Goal: Information Seeking & Learning: Learn about a topic

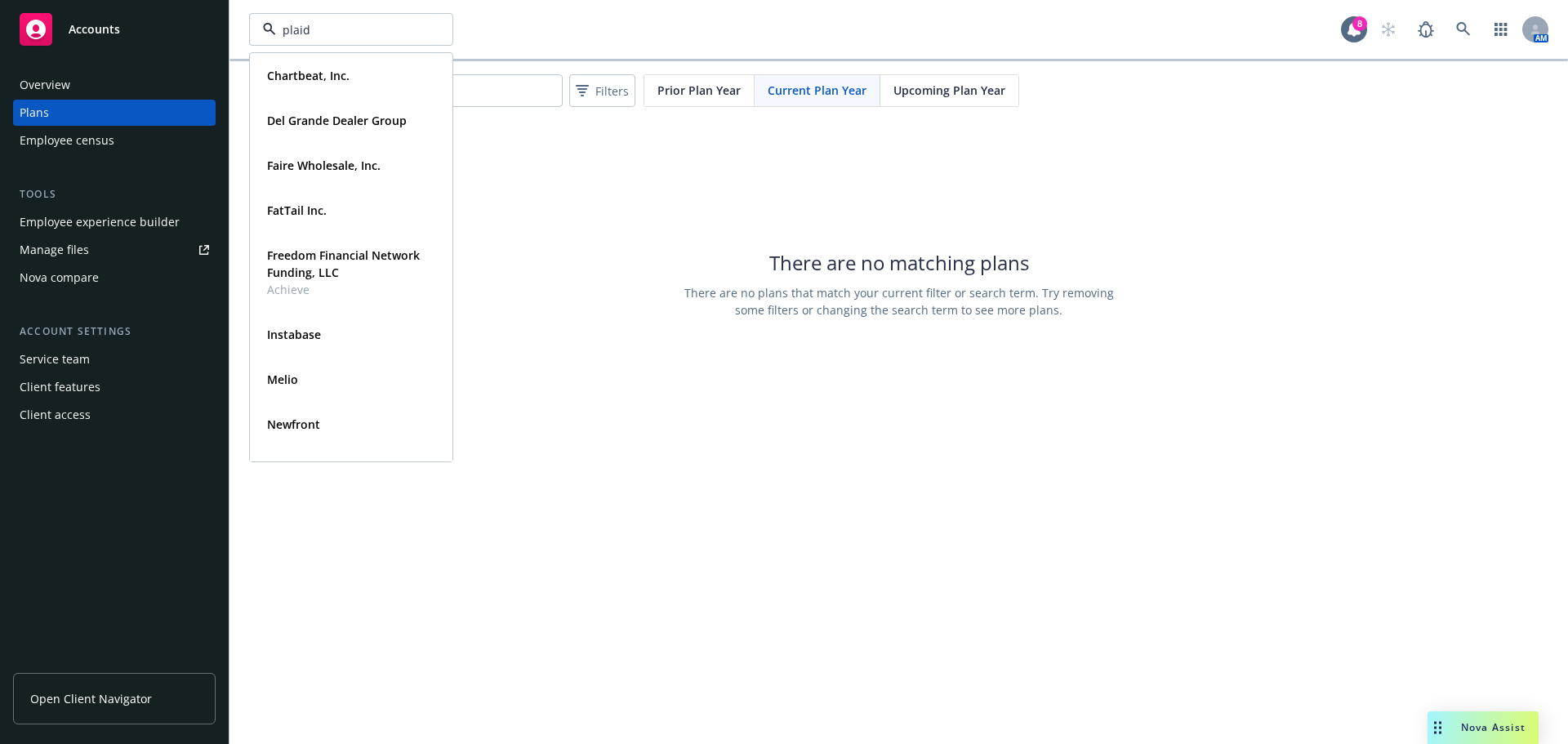
type input "plaid"
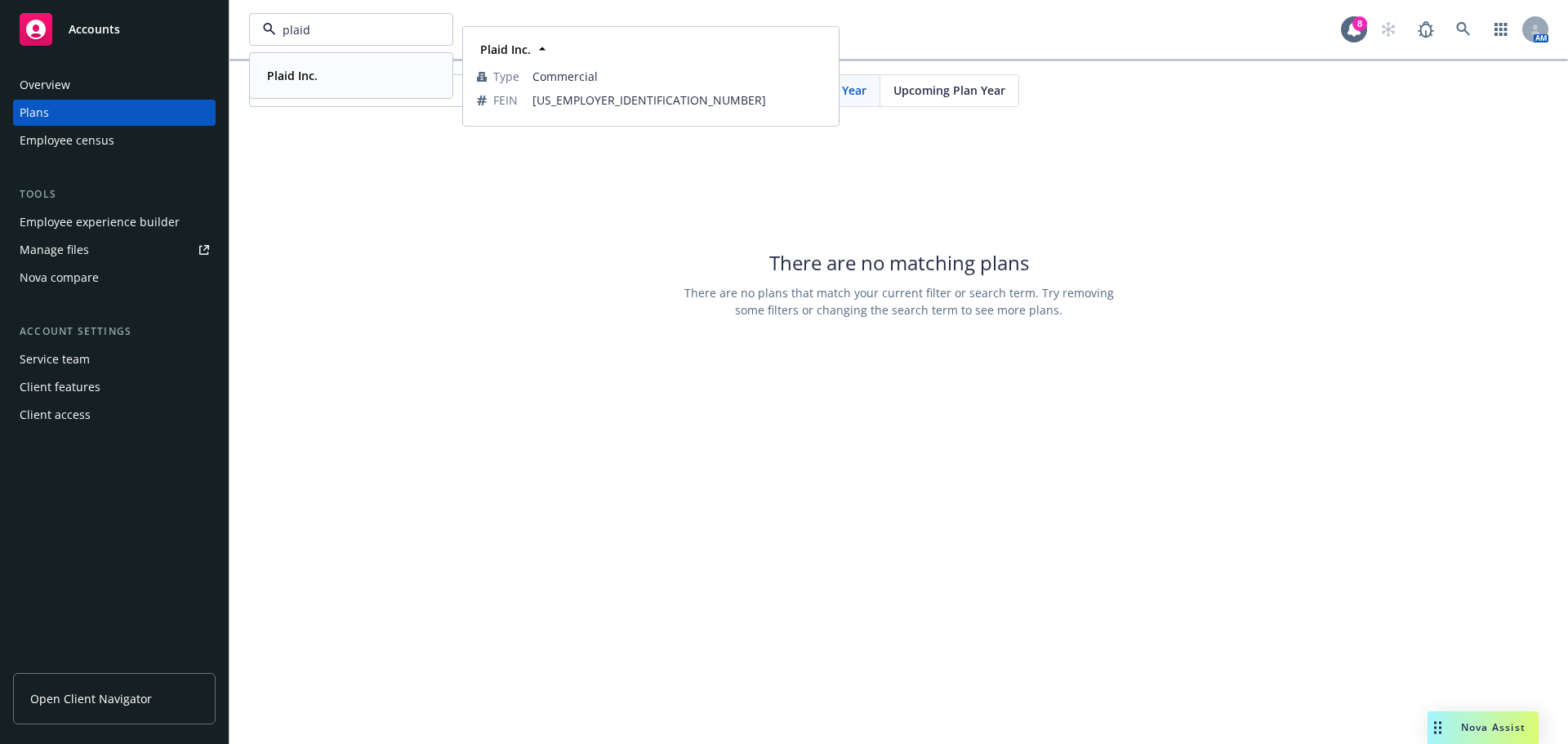
click at [337, 75] on div "Plaid Inc." at bounding box center [351, 75] width 182 height 24
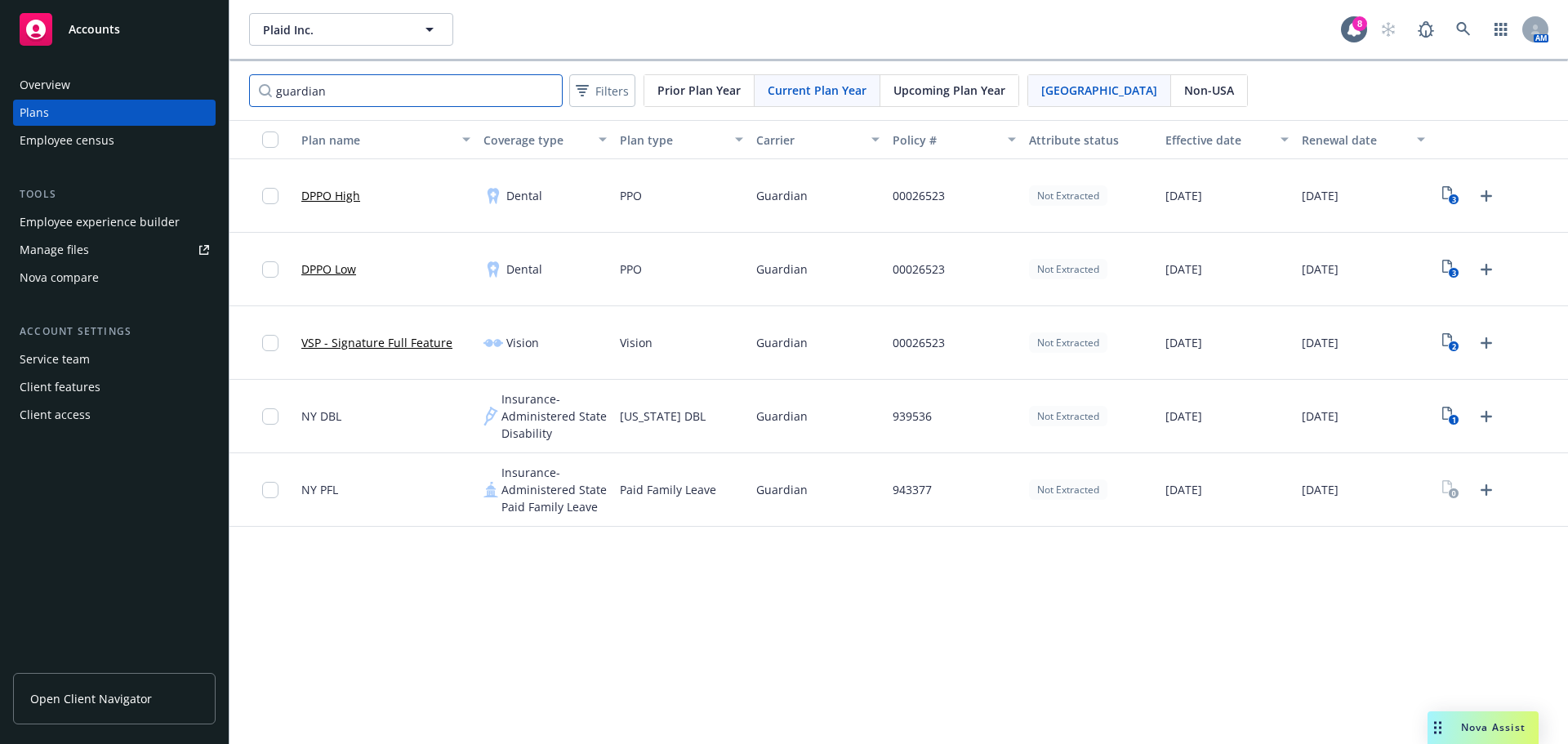
click at [382, 97] on input "guardian" at bounding box center [406, 90] width 314 height 32
drag, startPoint x: 378, startPoint y: 87, endPoint x: 67, endPoint y: 58, distance: 312.3
click at [50, 53] on div "Accounts Overview Plans Employee census Tools Employee experience builder Manag…" at bounding box center [784, 372] width 1568 height 744
type input "a"
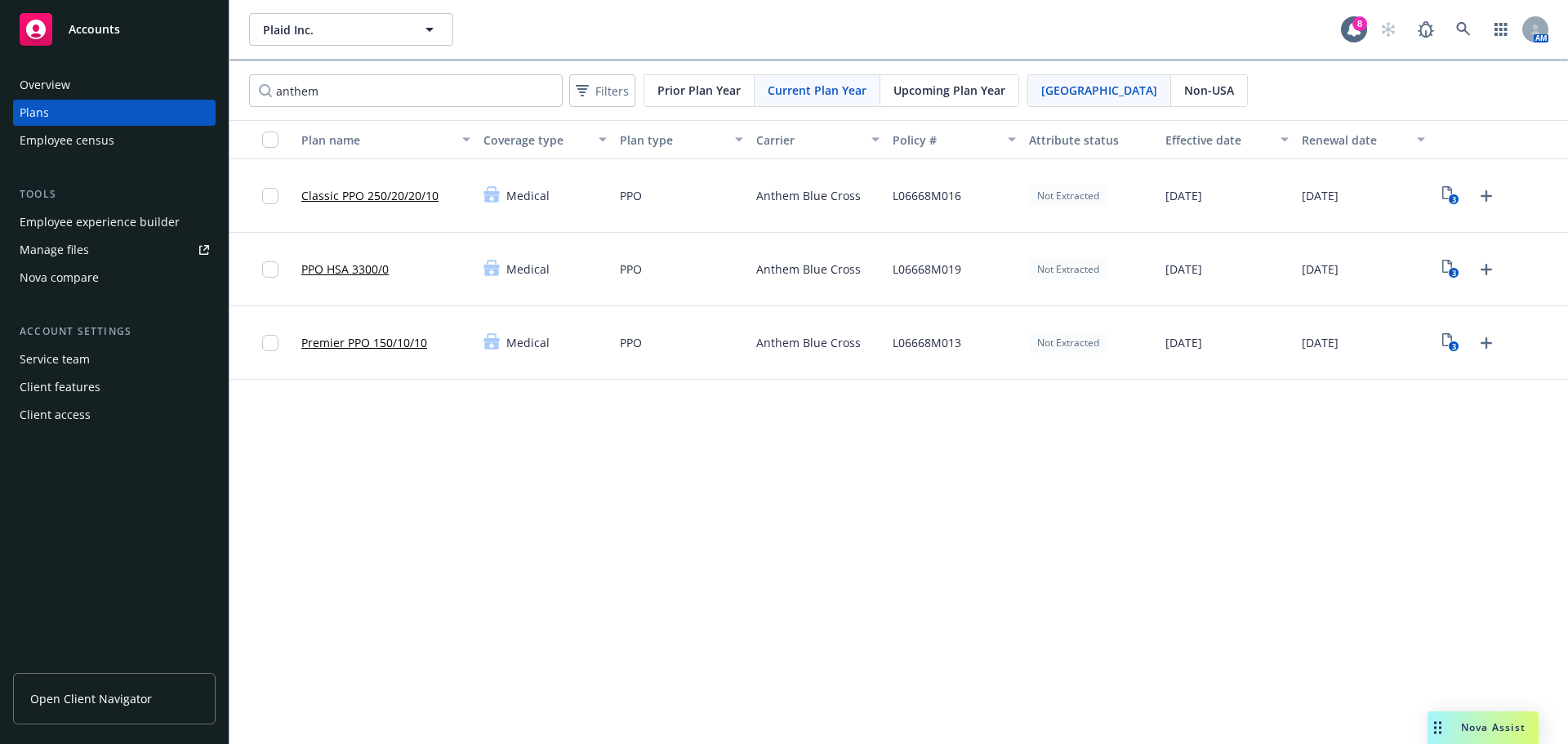
click at [1464, 265] on div "3" at bounding box center [1468, 270] width 62 height 27
click at [1457, 264] on icon "3" at bounding box center [1451, 269] width 17 height 19
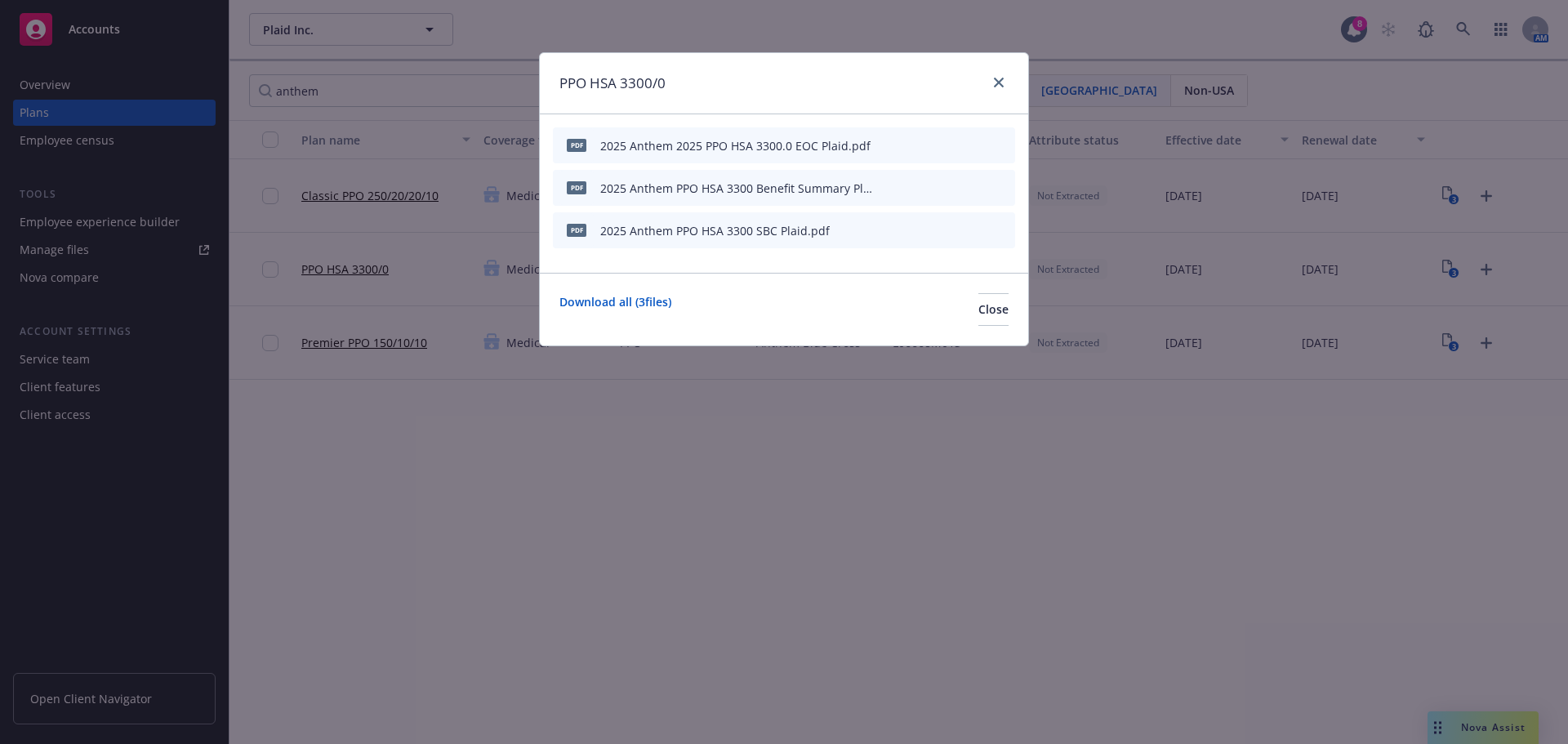
click at [976, 183] on icon "preview file" at bounding box center [973, 187] width 14 height 11
click at [1001, 321] on button "Close" at bounding box center [994, 310] width 30 height 32
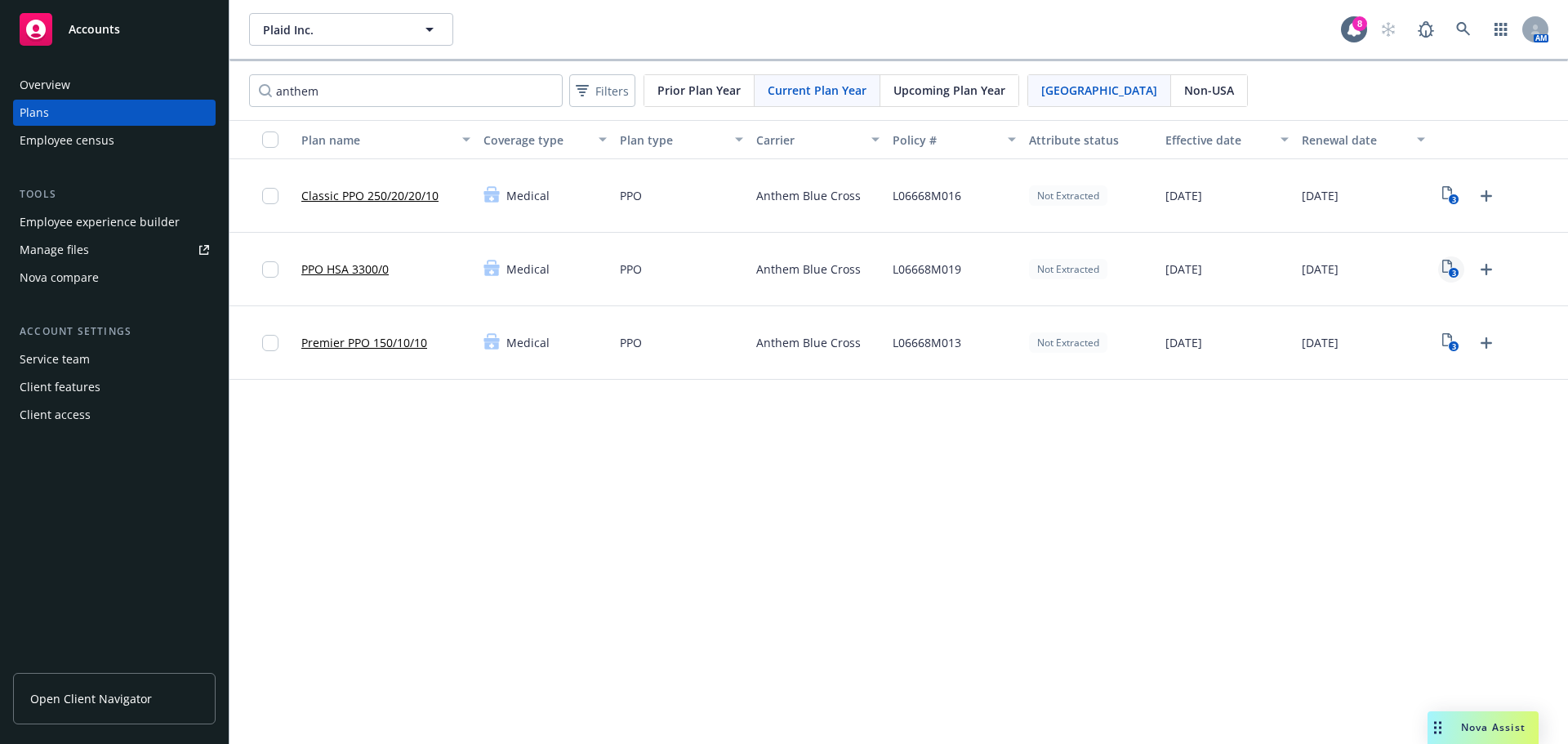
click at [1453, 270] on text "3" at bounding box center [1454, 273] width 4 height 10
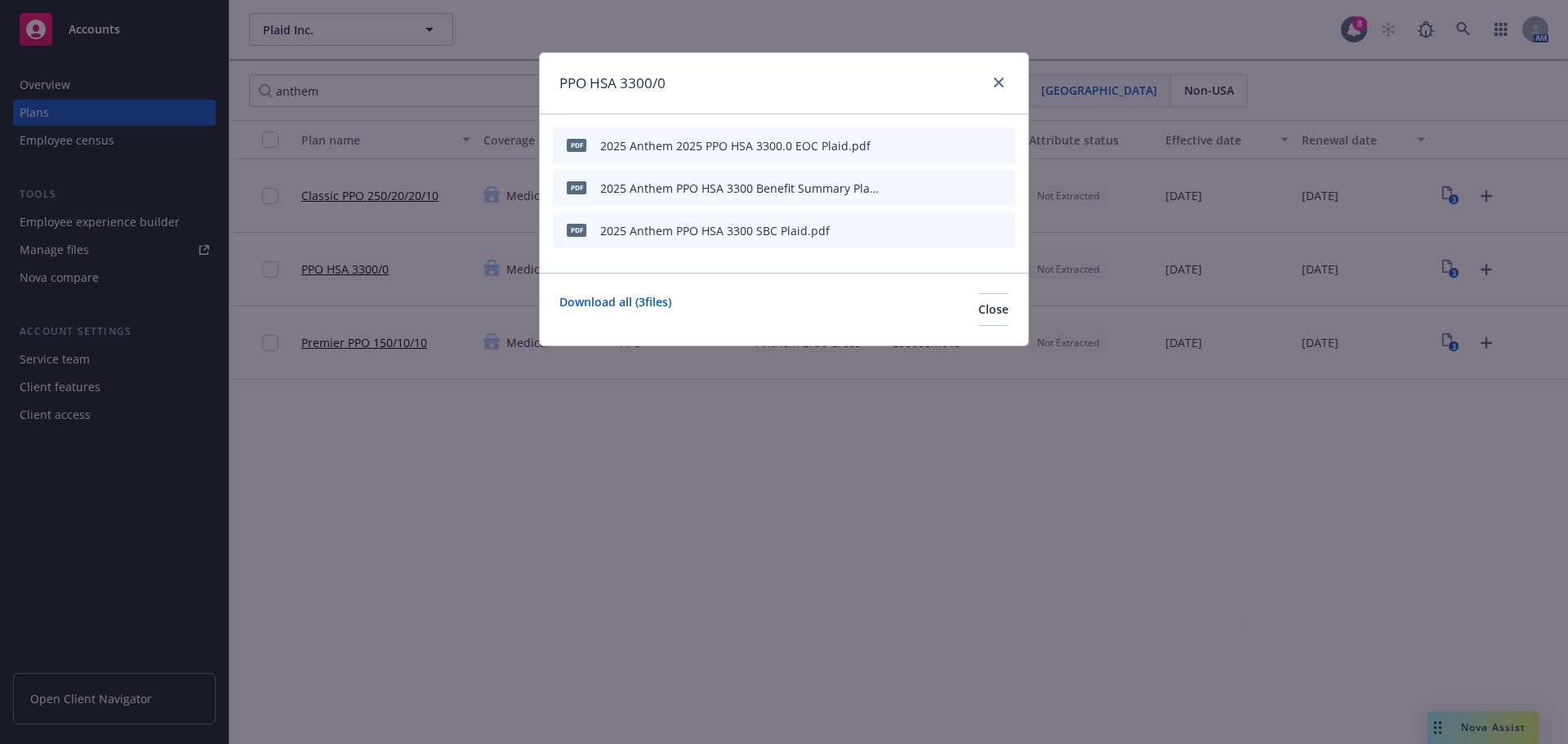
click at [973, 231] on icon "preview file" at bounding box center [973, 229] width 14 height 11
click at [980, 313] on span "Close" at bounding box center [994, 309] width 30 height 15
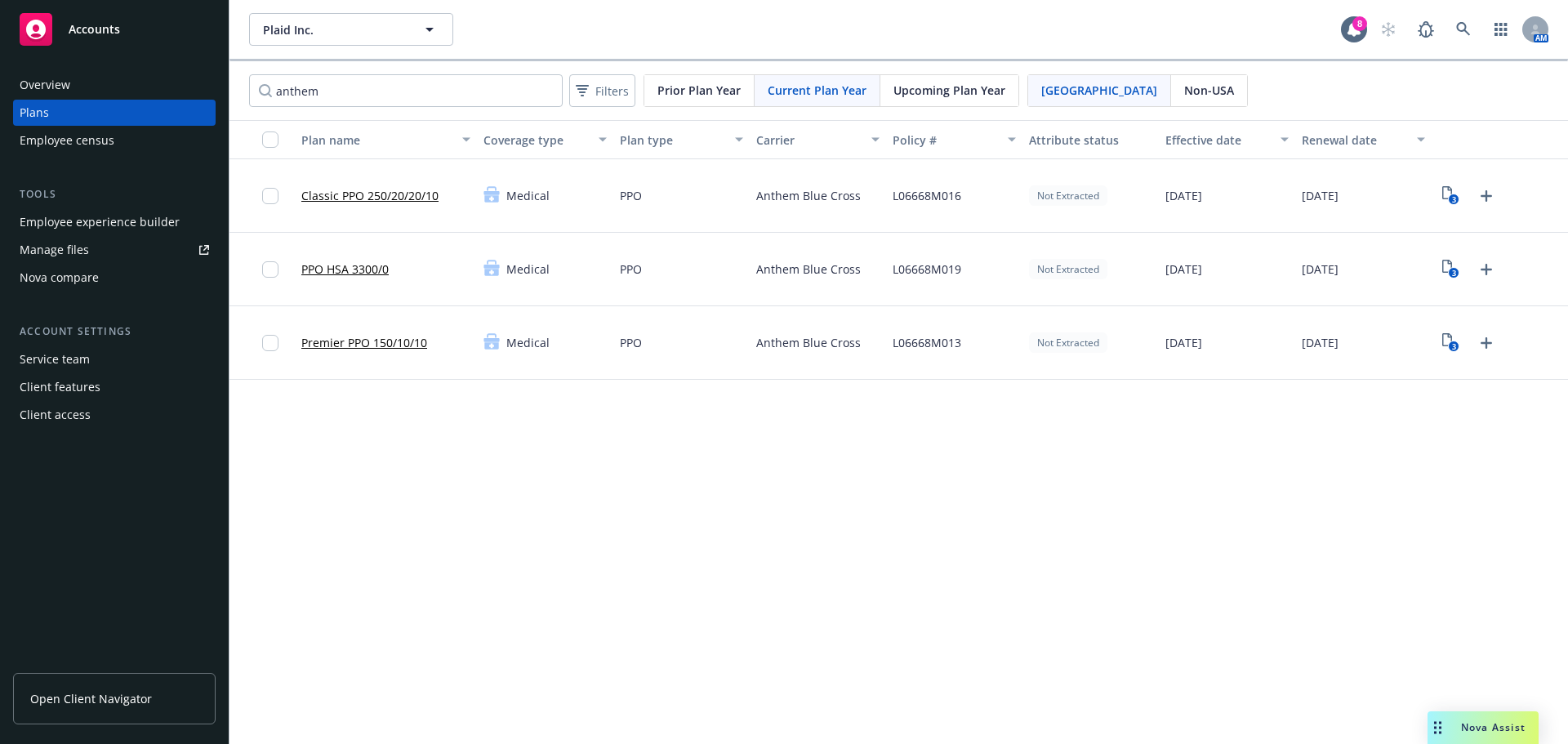
click at [964, 90] on span "Upcoming Plan Year" at bounding box center [949, 90] width 112 height 17
click at [1450, 200] on rect "View Plan Documents" at bounding box center [1454, 200] width 10 height 10
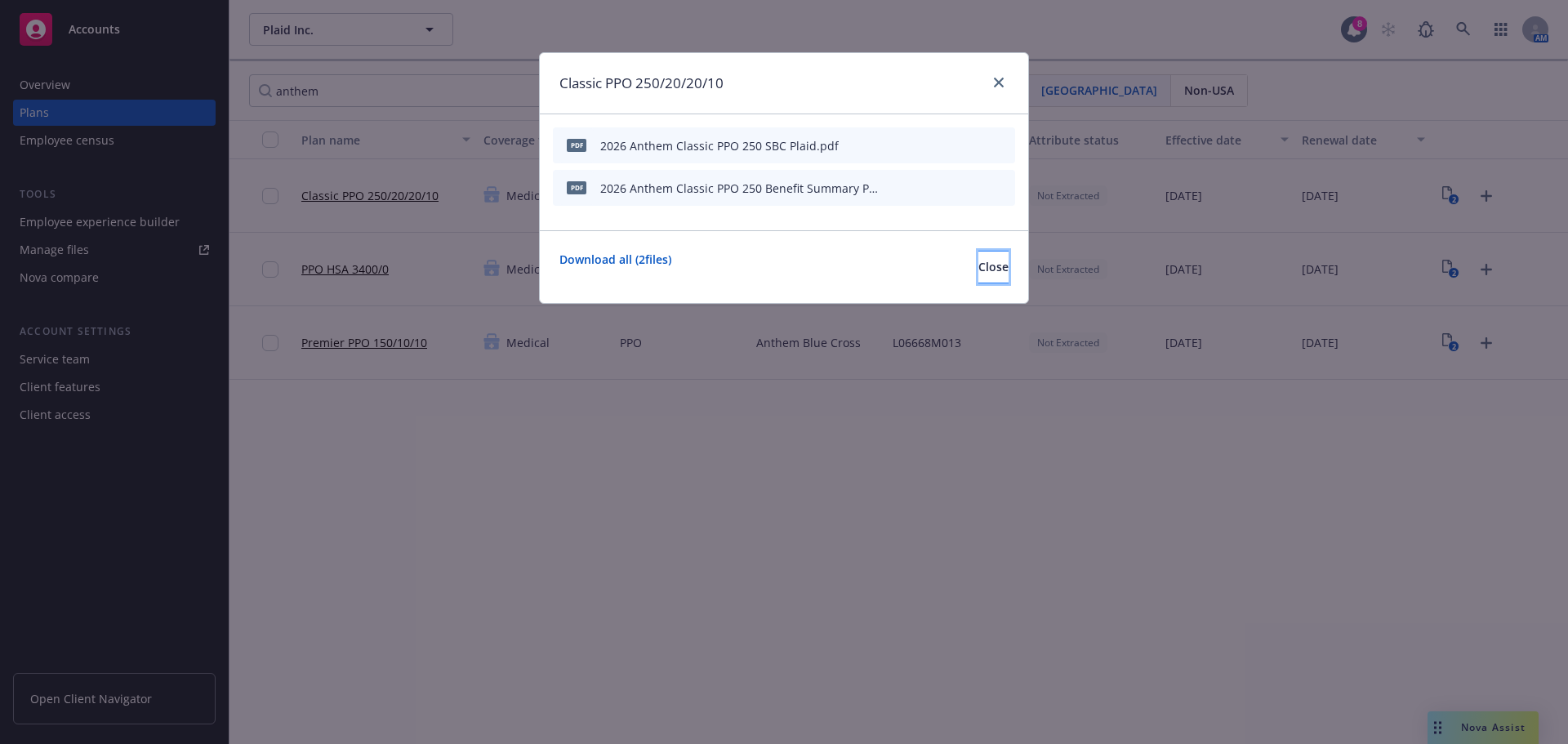
click at [979, 270] on span "Close" at bounding box center [994, 266] width 30 height 15
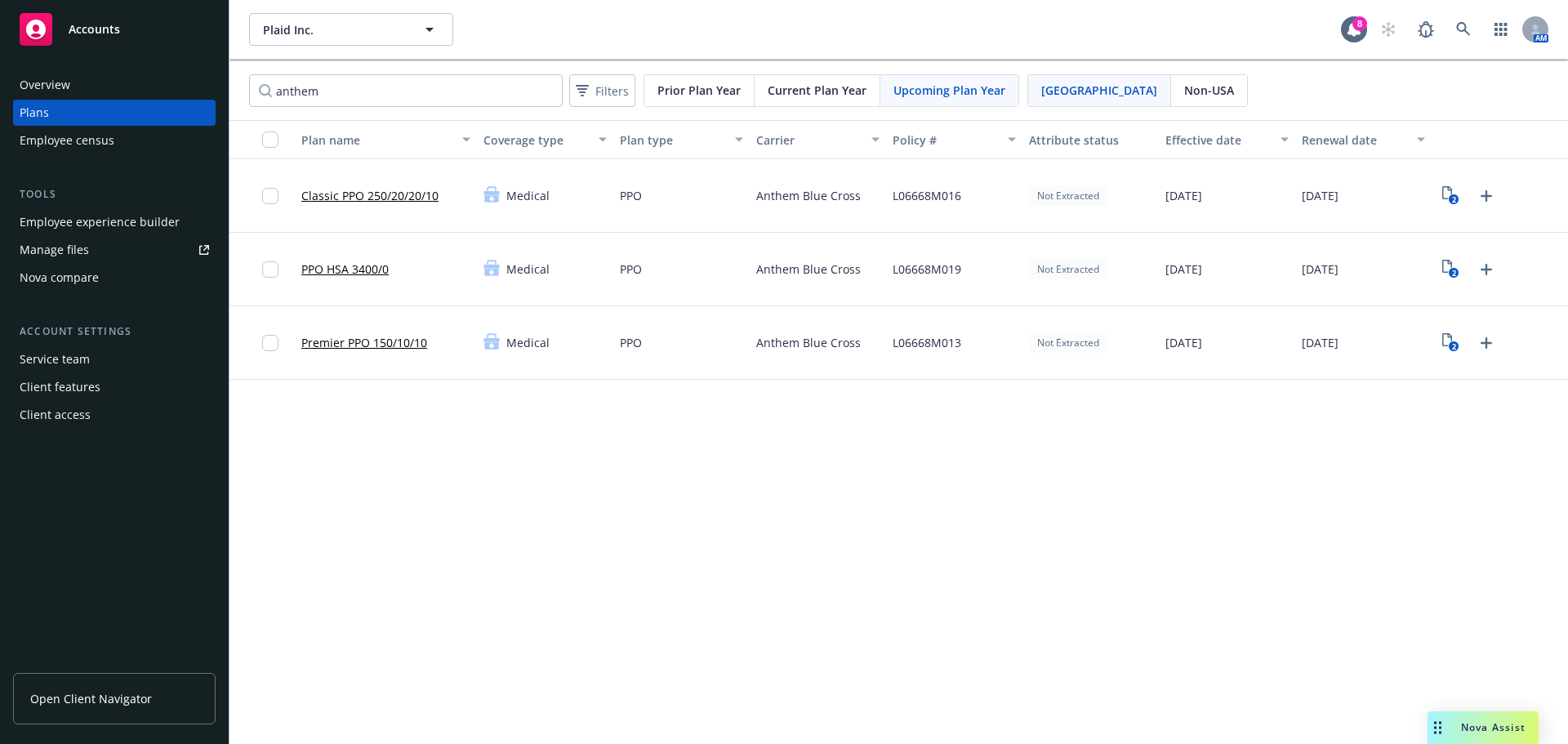
click at [904, 86] on span "Upcoming Plan Year" at bounding box center [949, 90] width 112 height 17
drag, startPoint x: 411, startPoint y: 89, endPoint x: 123, endPoint y: 84, distance: 288.0
click at [123, 84] on div "Accounts Overview Plans Employee census Tools Employee experience builder Manag…" at bounding box center [784, 372] width 1568 height 744
click at [1447, 197] on icon "2" at bounding box center [1451, 196] width 17 height 19
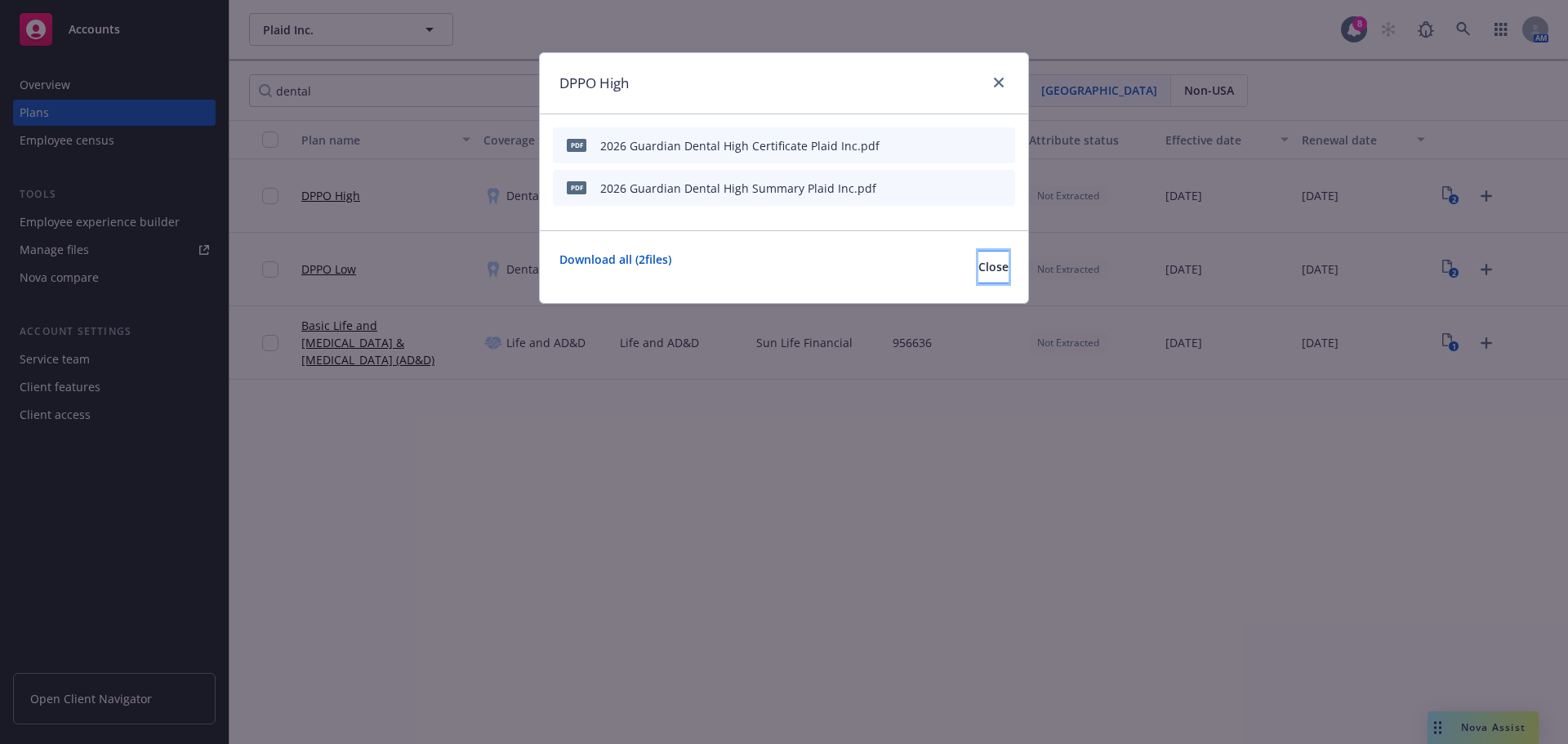
click at [979, 279] on button "Close" at bounding box center [994, 267] width 30 height 32
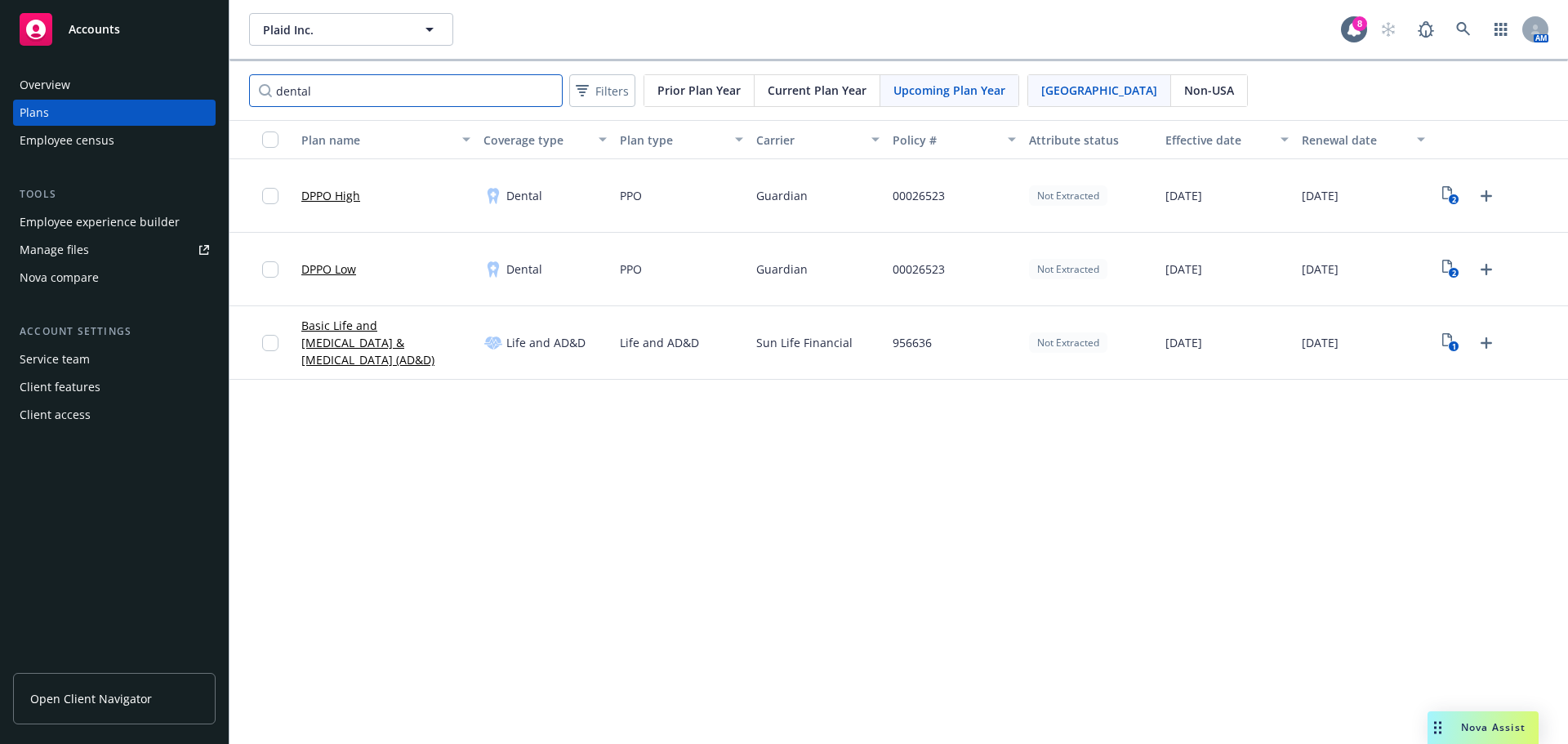
drag, startPoint x: 340, startPoint y: 91, endPoint x: 212, endPoint y: 81, distance: 128.4
click at [210, 81] on div "Accounts Overview Plans Employee census Tools Employee experience builder Manag…" at bounding box center [784, 372] width 1568 height 744
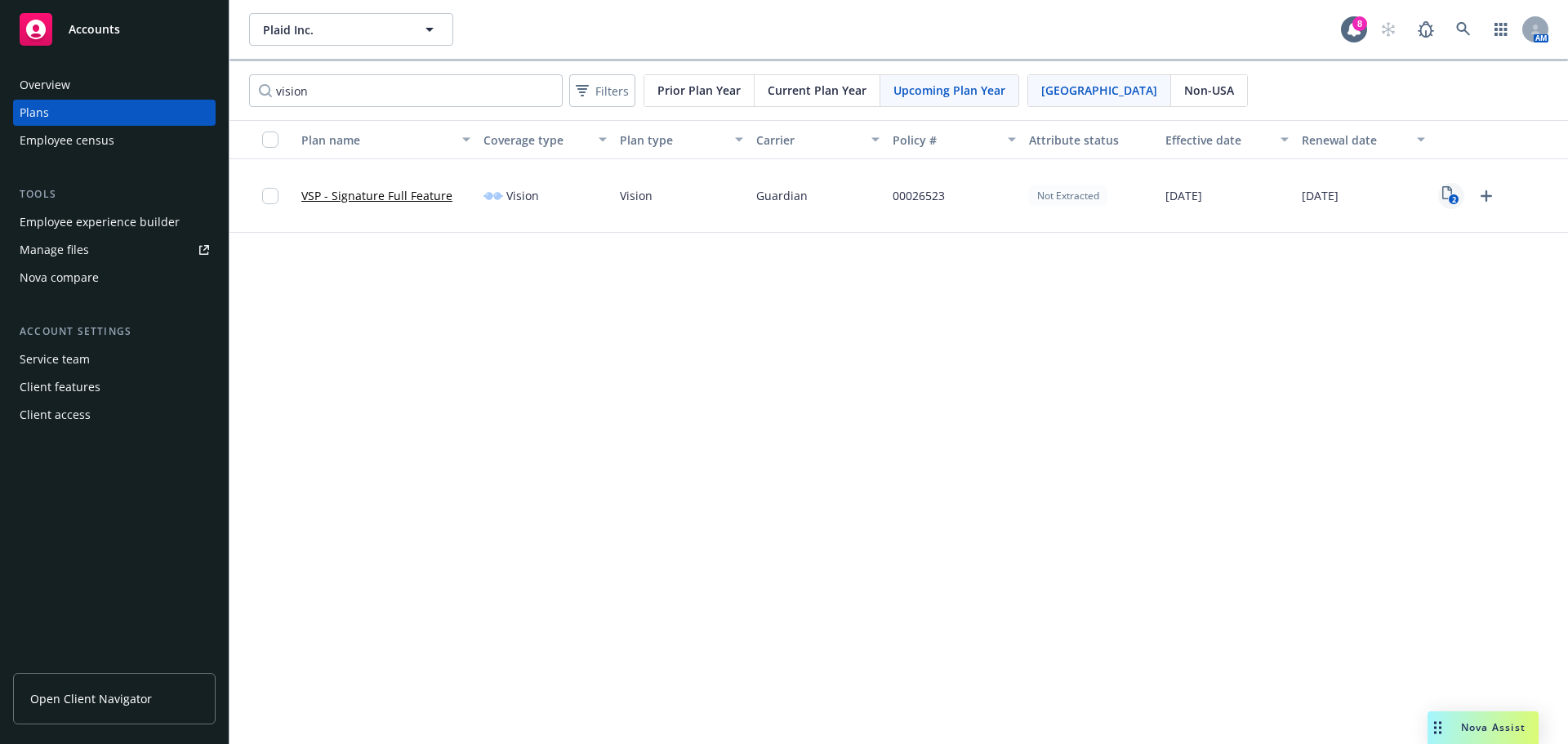
click at [1454, 196] on text "2" at bounding box center [1454, 200] width 4 height 10
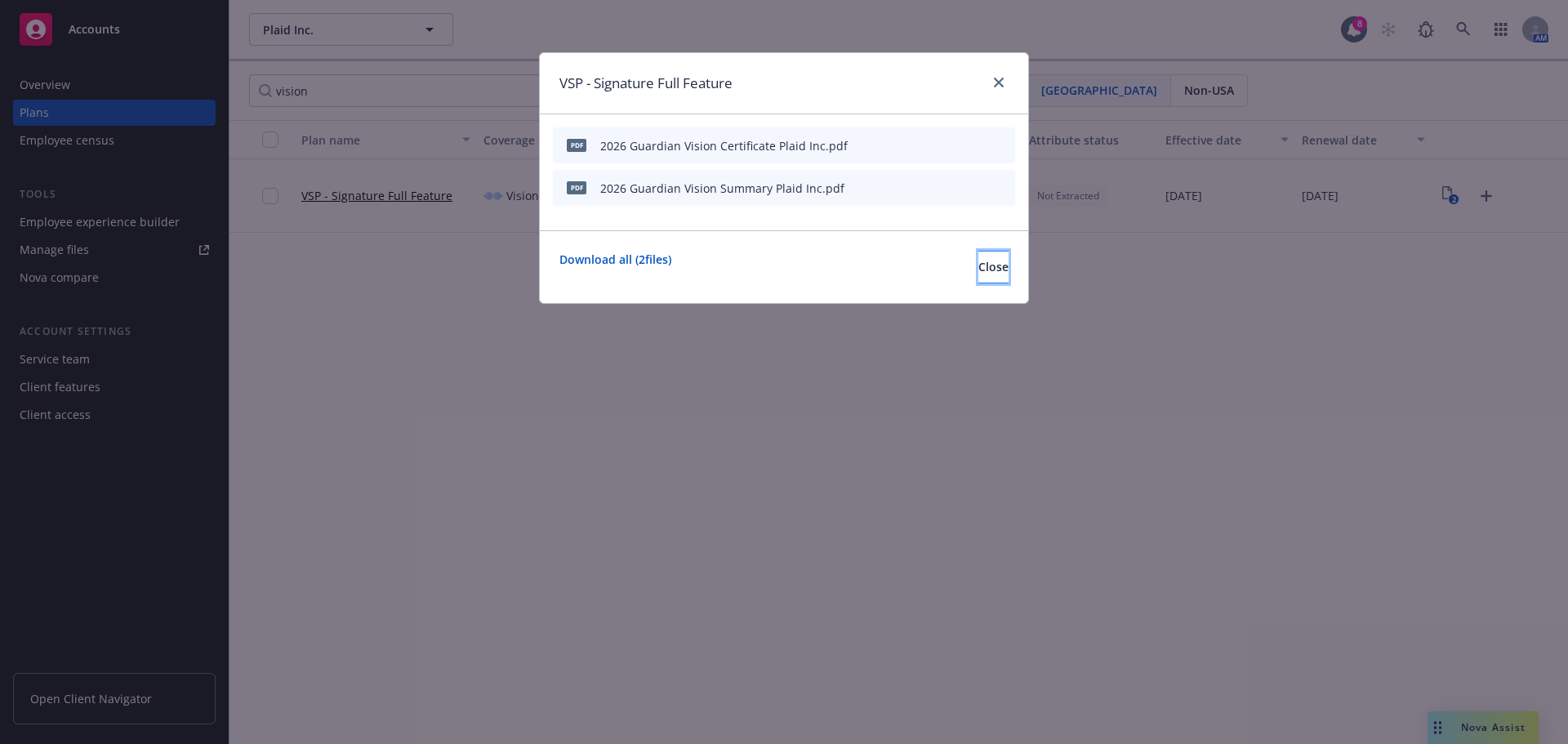
click at [979, 272] on span "Close" at bounding box center [994, 266] width 30 height 15
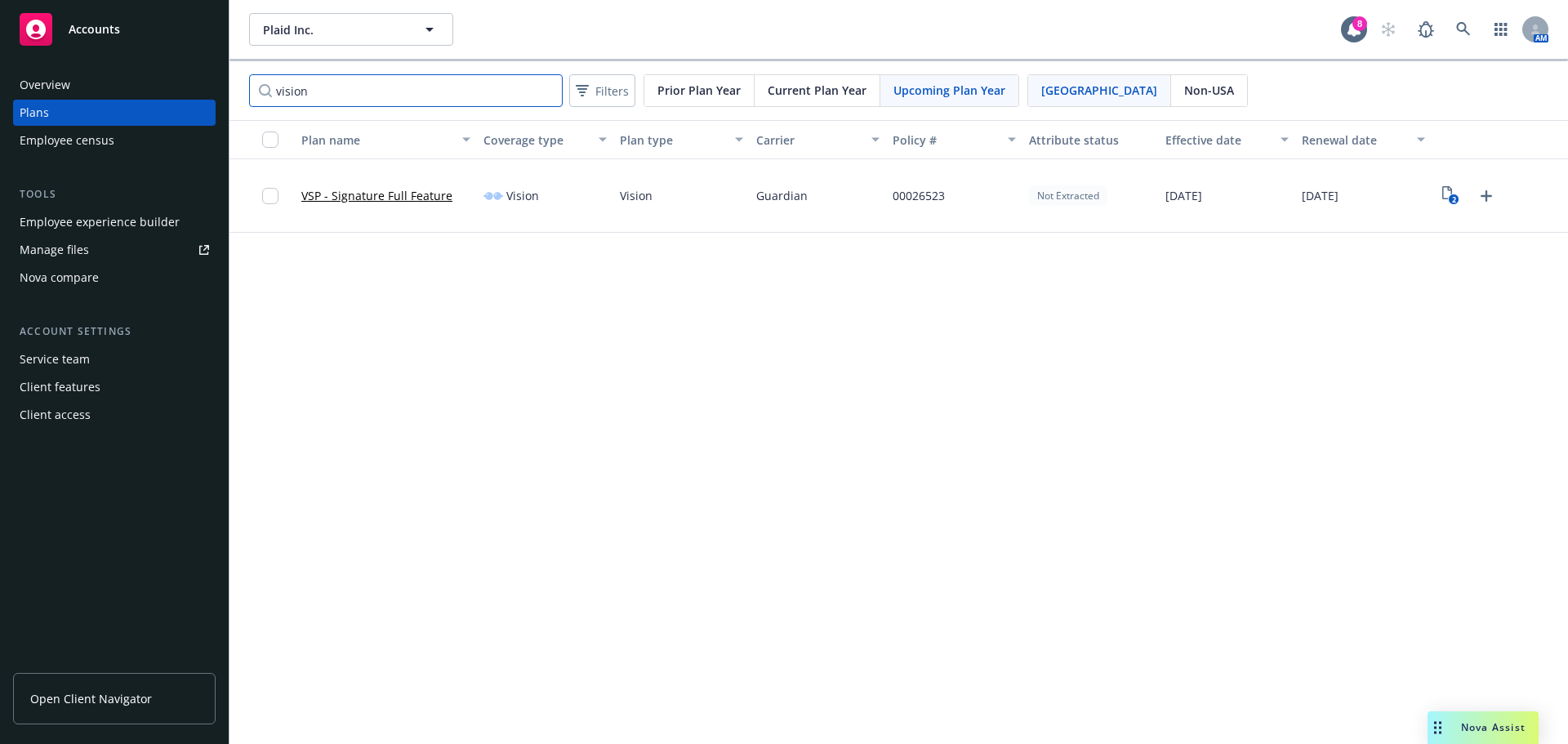
drag, startPoint x: 338, startPoint y: 98, endPoint x: 16, endPoint y: 48, distance: 325.9
click at [5, 35] on div "Accounts Overview Plans Employee census Tools Employee experience builder Manag…" at bounding box center [784, 372] width 1568 height 744
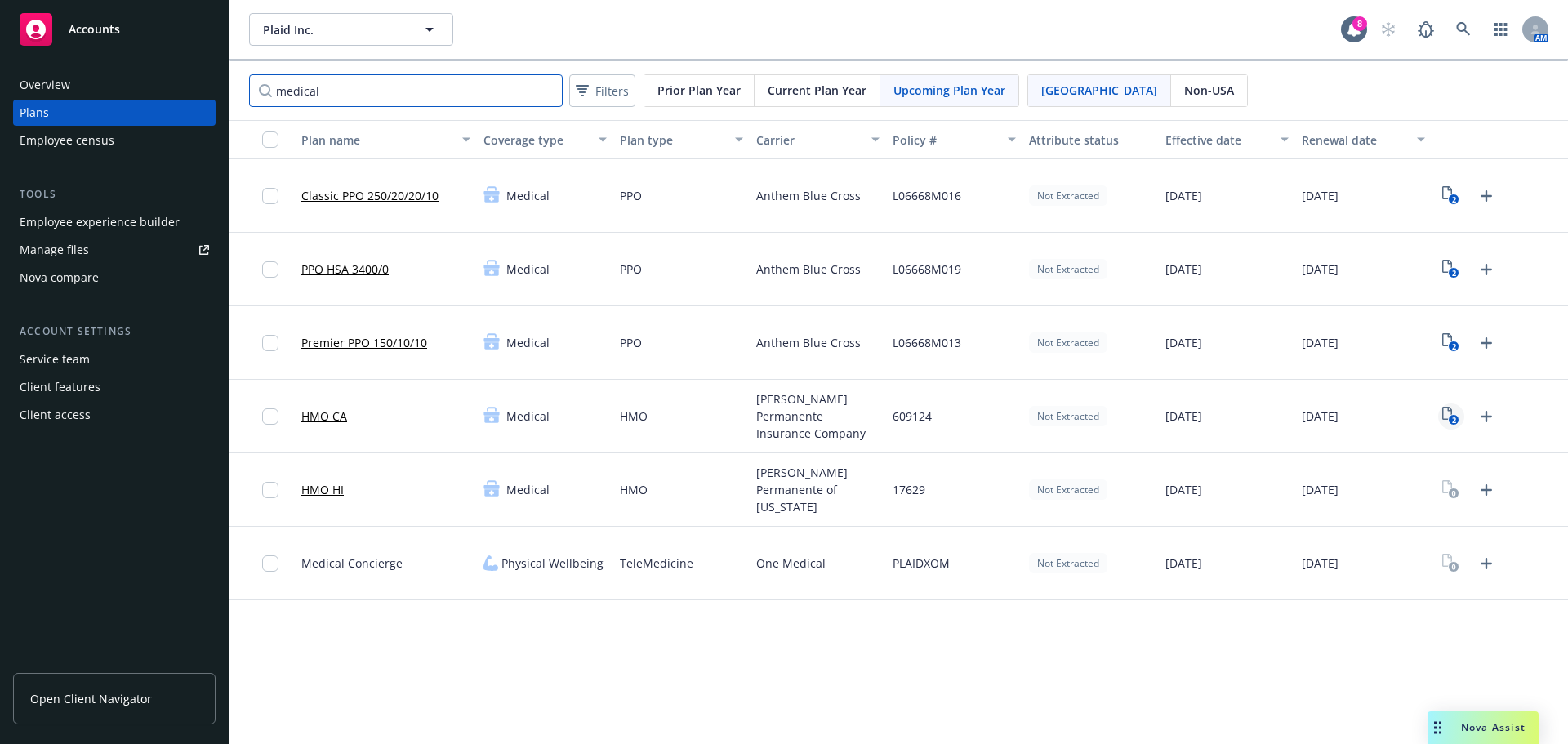
type input "medical"
click at [1445, 412] on icon "2" at bounding box center [1451, 416] width 17 height 19
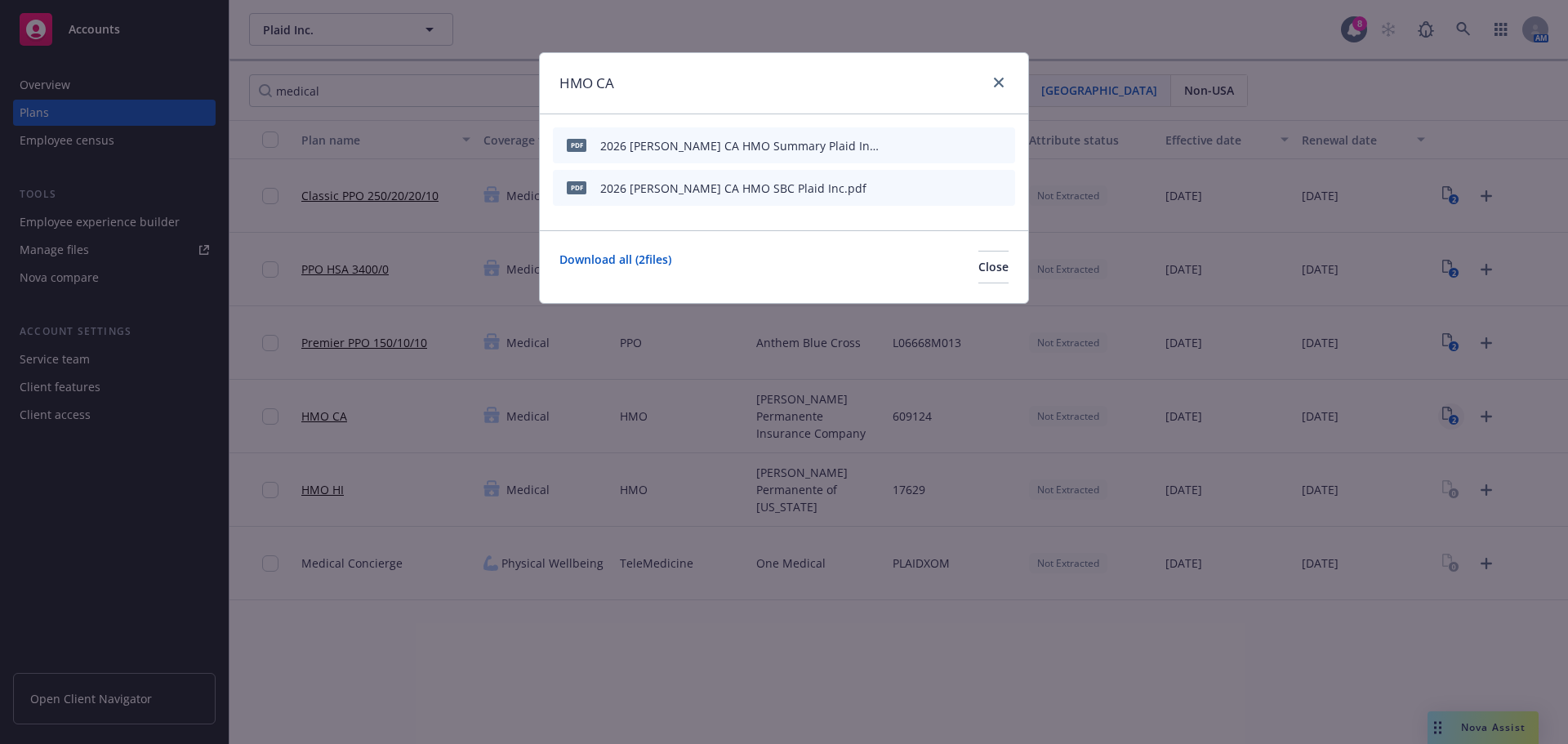
click at [1445, 412] on div "HMO CA pdf 2026 [PERSON_NAME] CA HMO Summary Plaid Inc.pdf pdf 2026 [PERSON_NAM…" at bounding box center [784, 372] width 1568 height 744
click at [999, 272] on button "Close" at bounding box center [994, 267] width 30 height 32
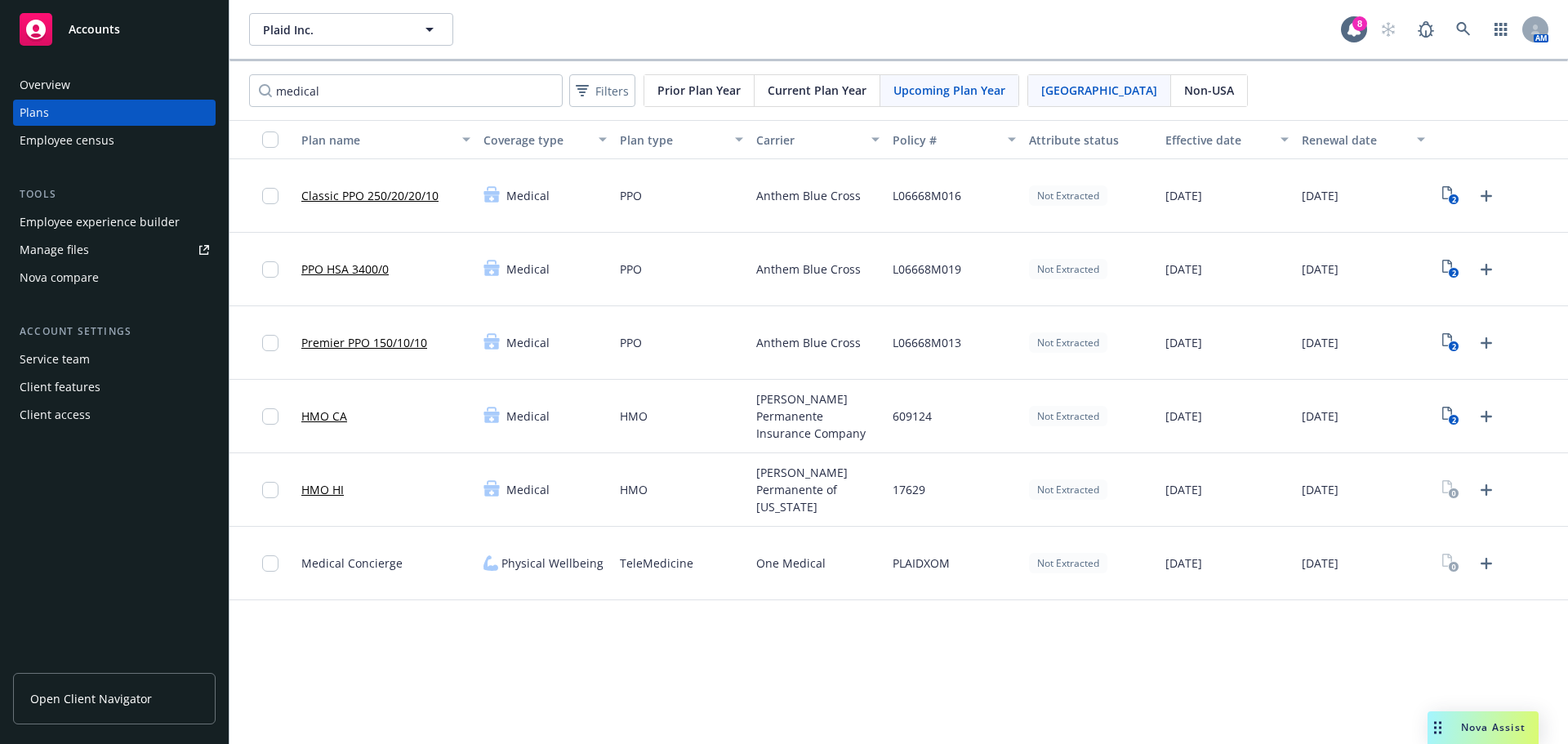
click at [119, 704] on span "Open Client Navigator" at bounding box center [91, 698] width 122 height 17
click at [86, 383] on div "Client features" at bounding box center [60, 388] width 81 height 27
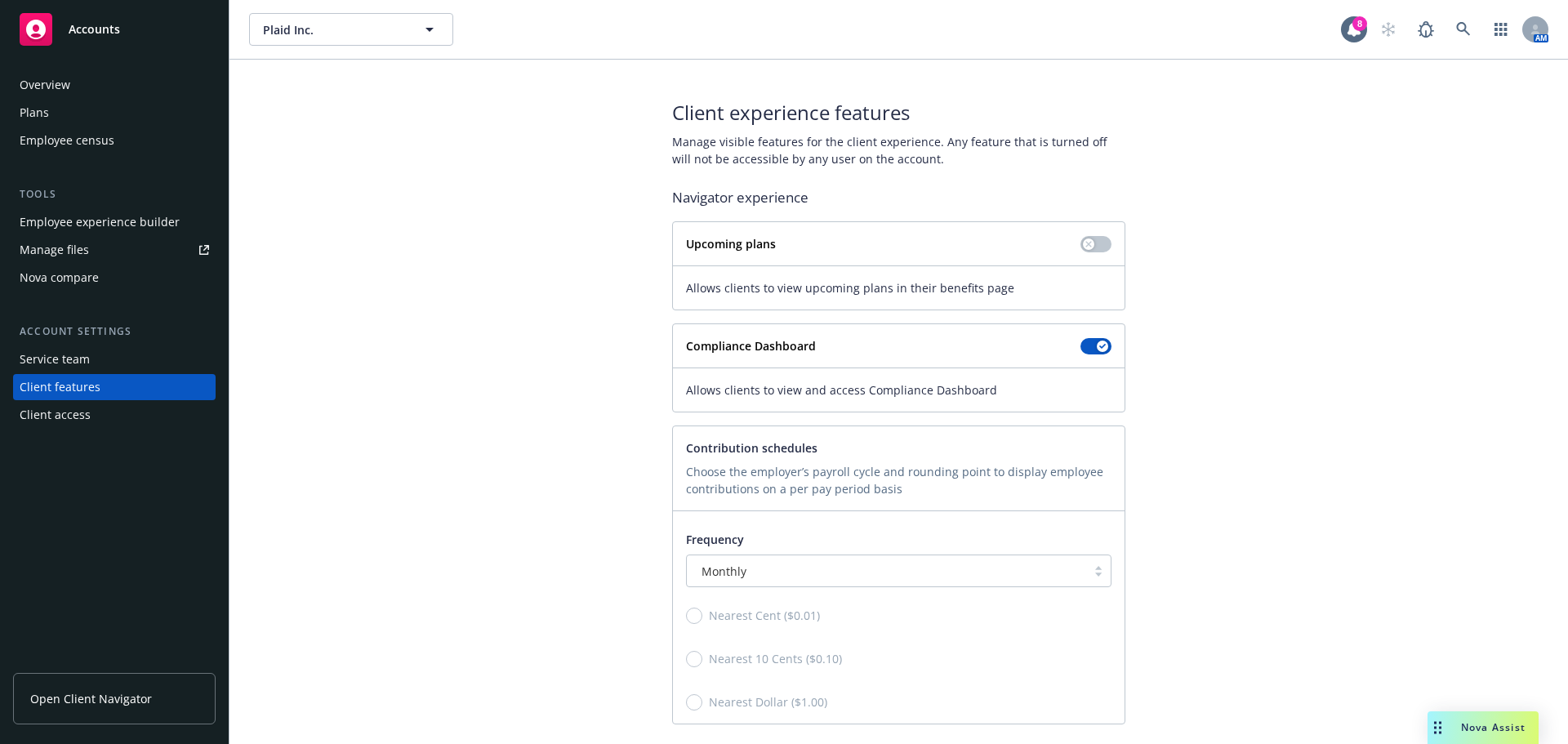
click at [123, 212] on div "Employee experience builder" at bounding box center [100, 222] width 160 height 27
click at [114, 109] on div "Plans" at bounding box center [114, 113] width 189 height 27
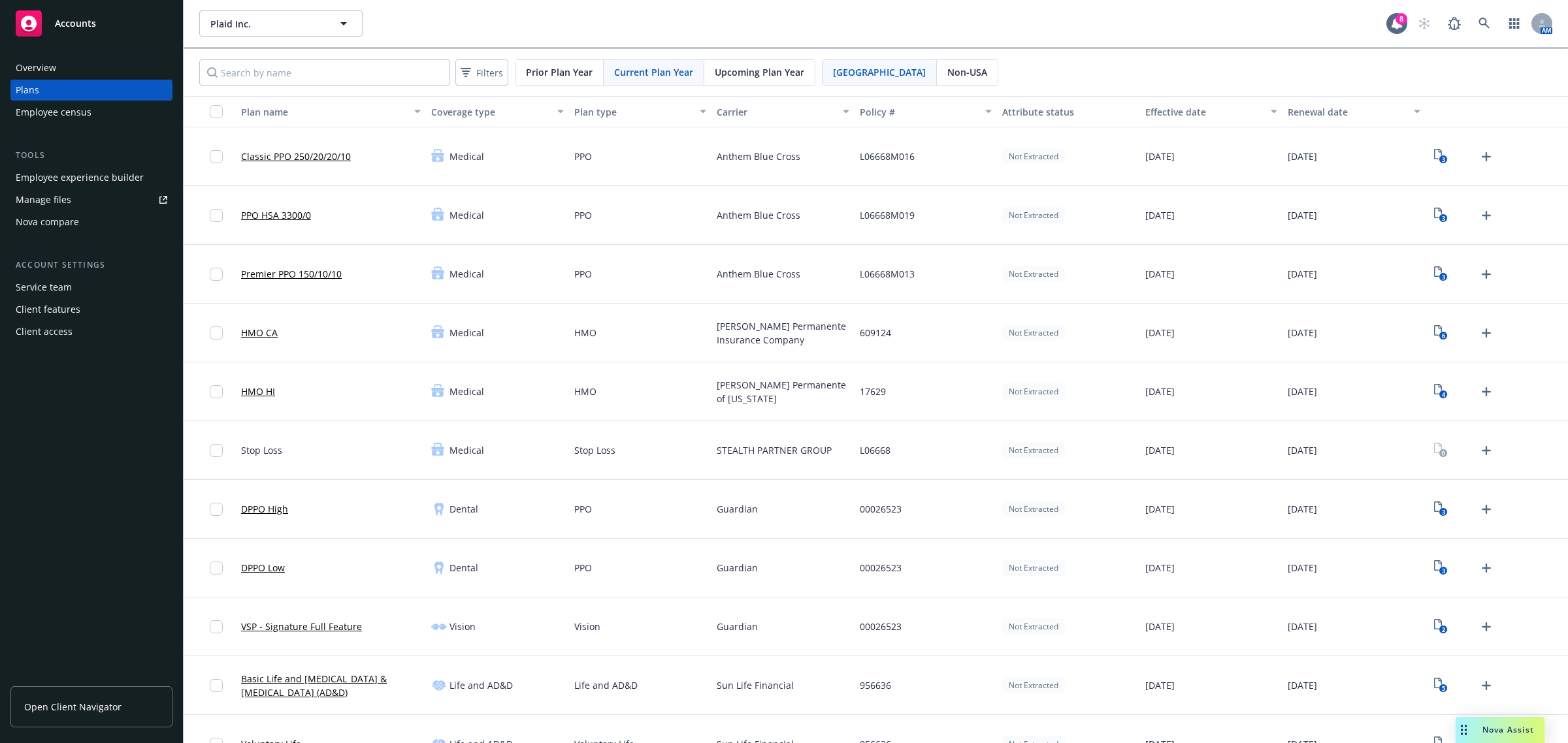
click at [771, 67] on span "Upcoming Plan Year" at bounding box center [759, 72] width 90 height 14
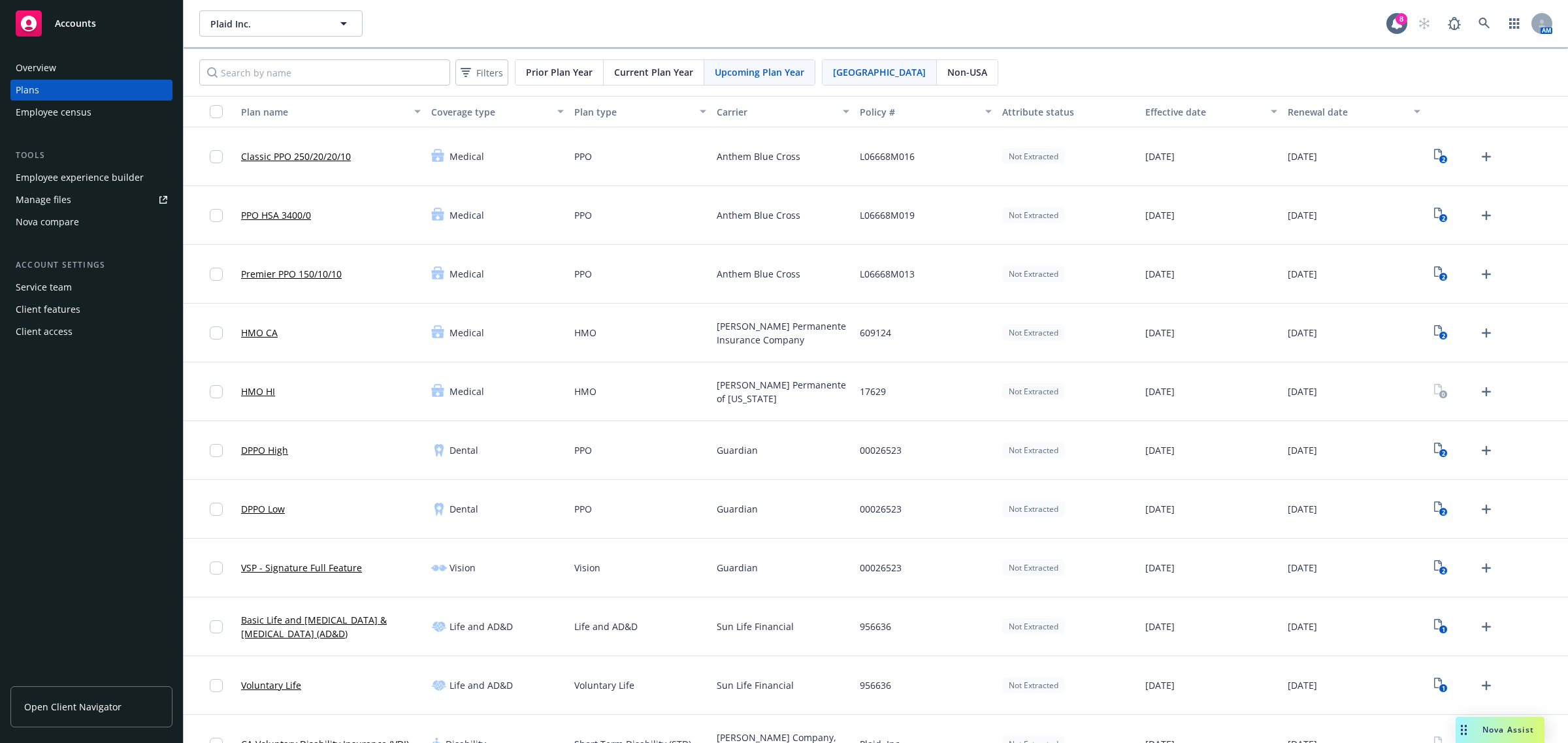
click at [314, 155] on link "Classic PPO 250/20/20/10" at bounding box center [296, 157] width 109 height 14
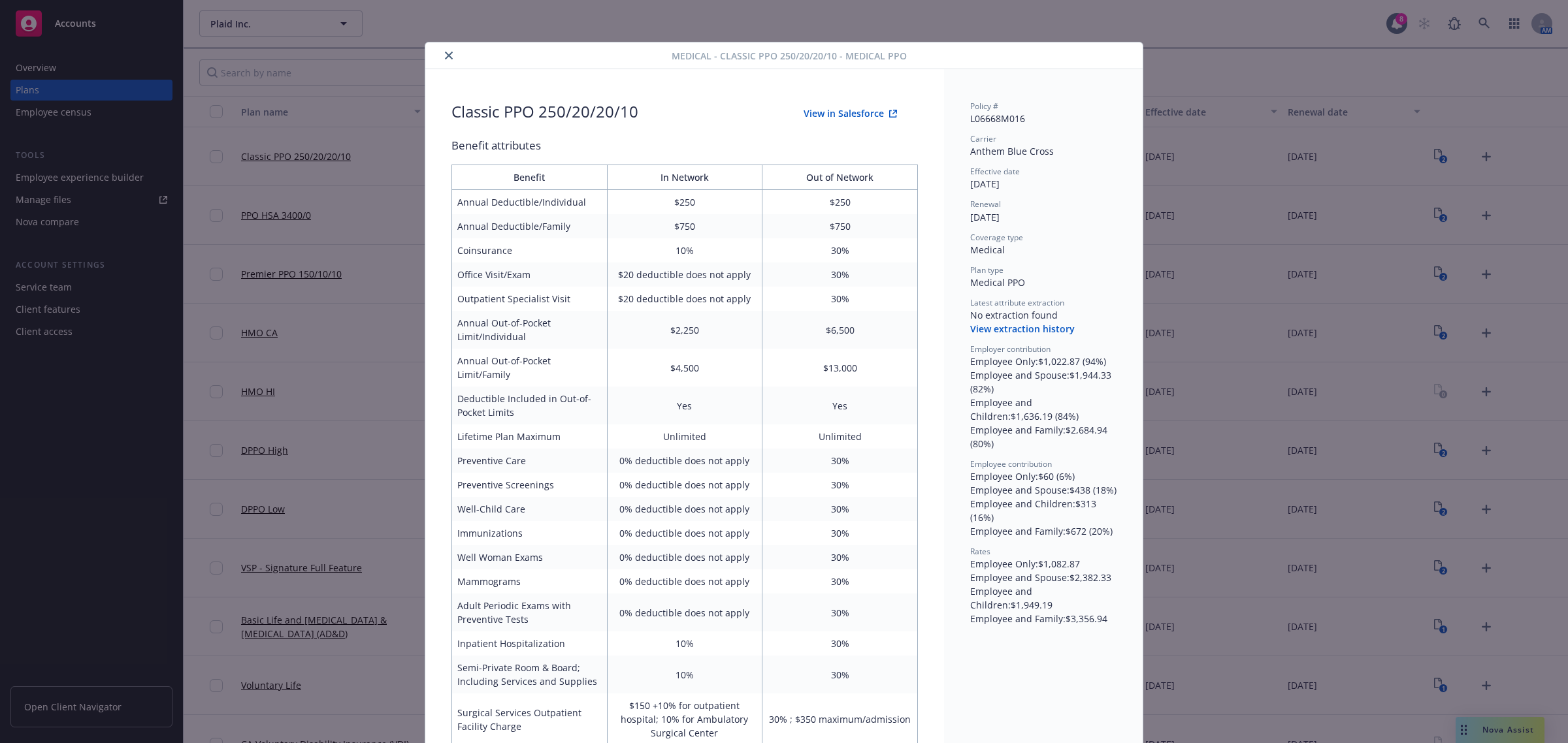
drag, startPoint x: 442, startPoint y: 53, endPoint x: 1000, endPoint y: 109, distance: 560.8
click at [445, 53] on icon "close" at bounding box center [448, 55] width 8 height 8
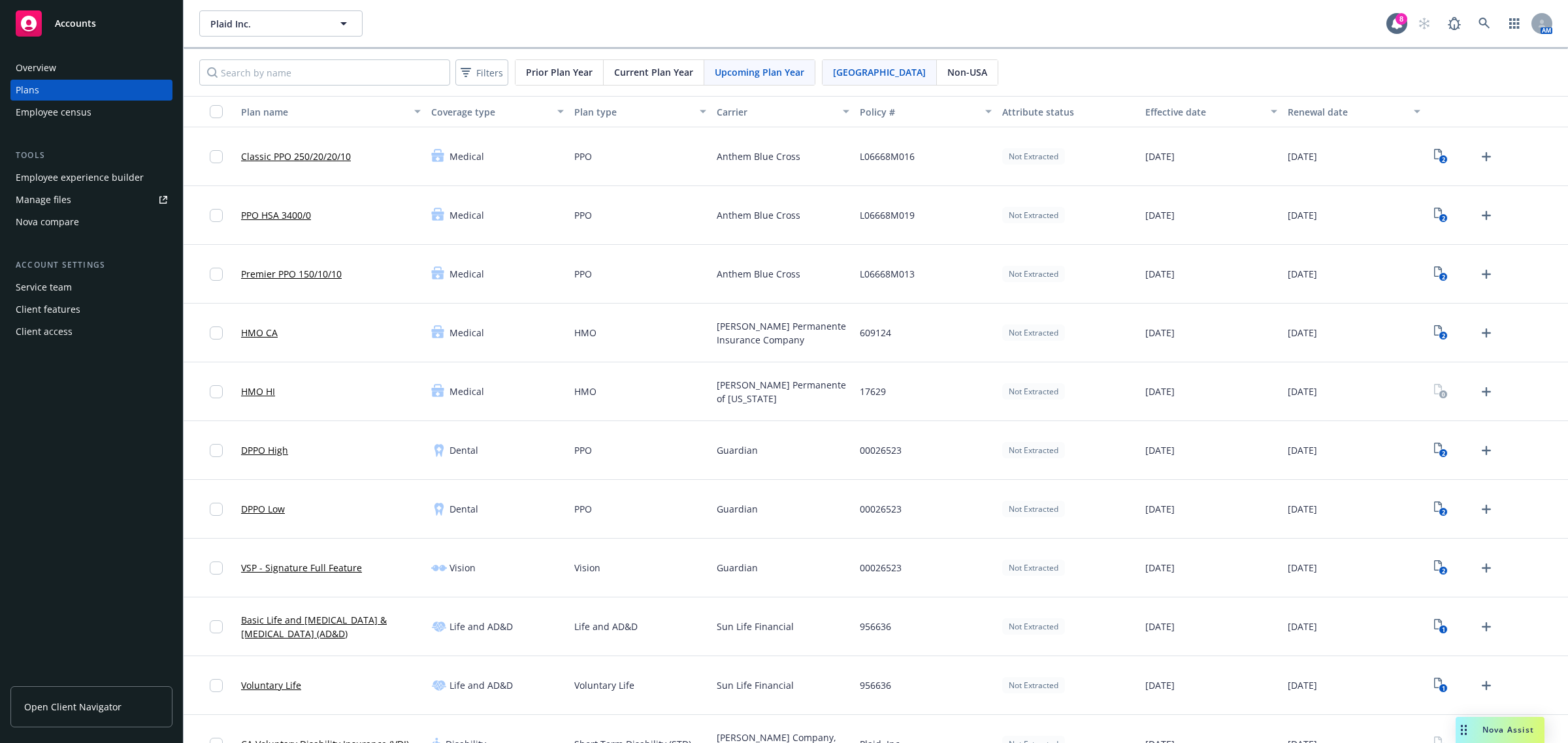
click at [765, 82] on div "Upcoming Plan Year" at bounding box center [759, 72] width 110 height 25
click at [290, 152] on link "Classic PPO 250/20/20/10" at bounding box center [296, 157] width 109 height 14
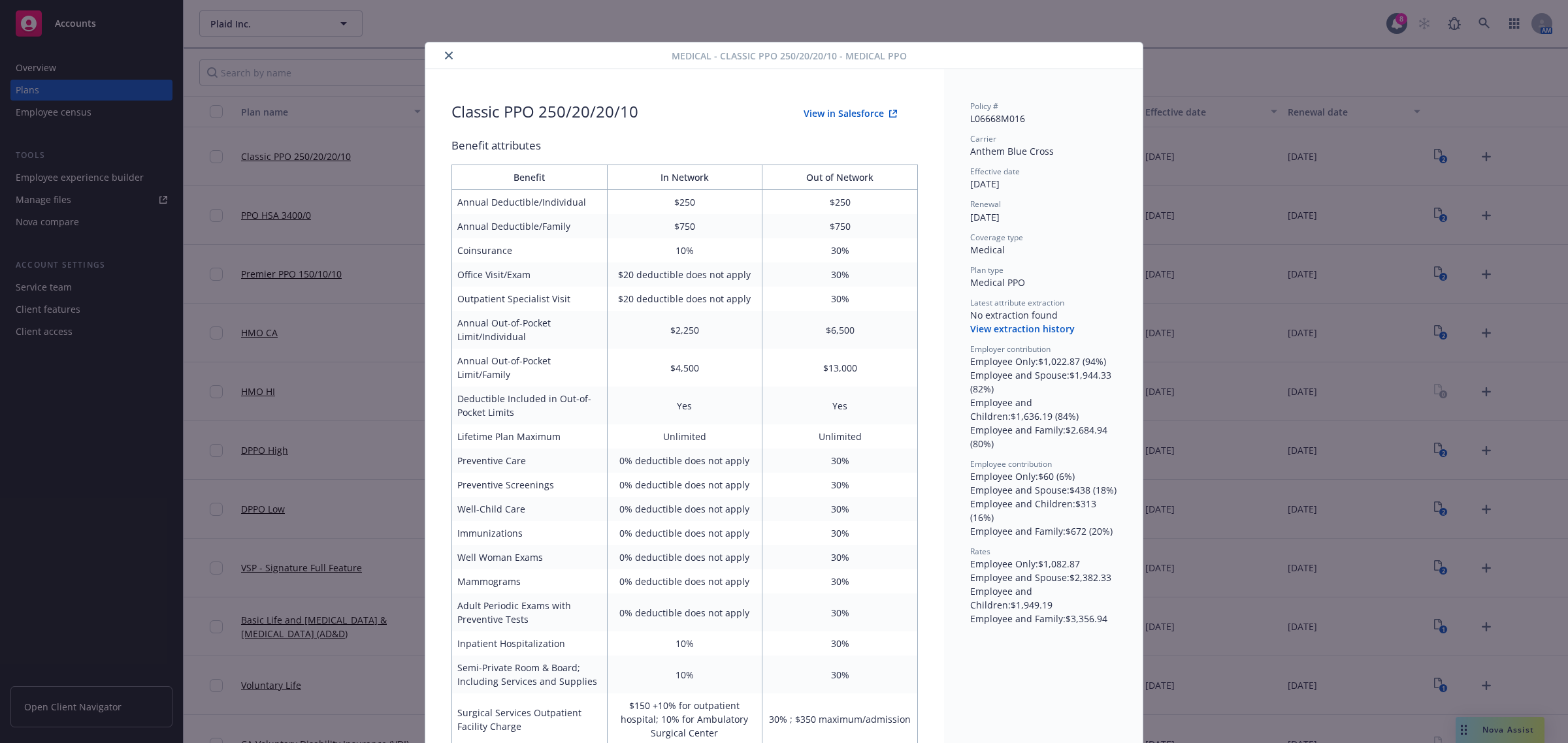
scroll to position [40, 0]
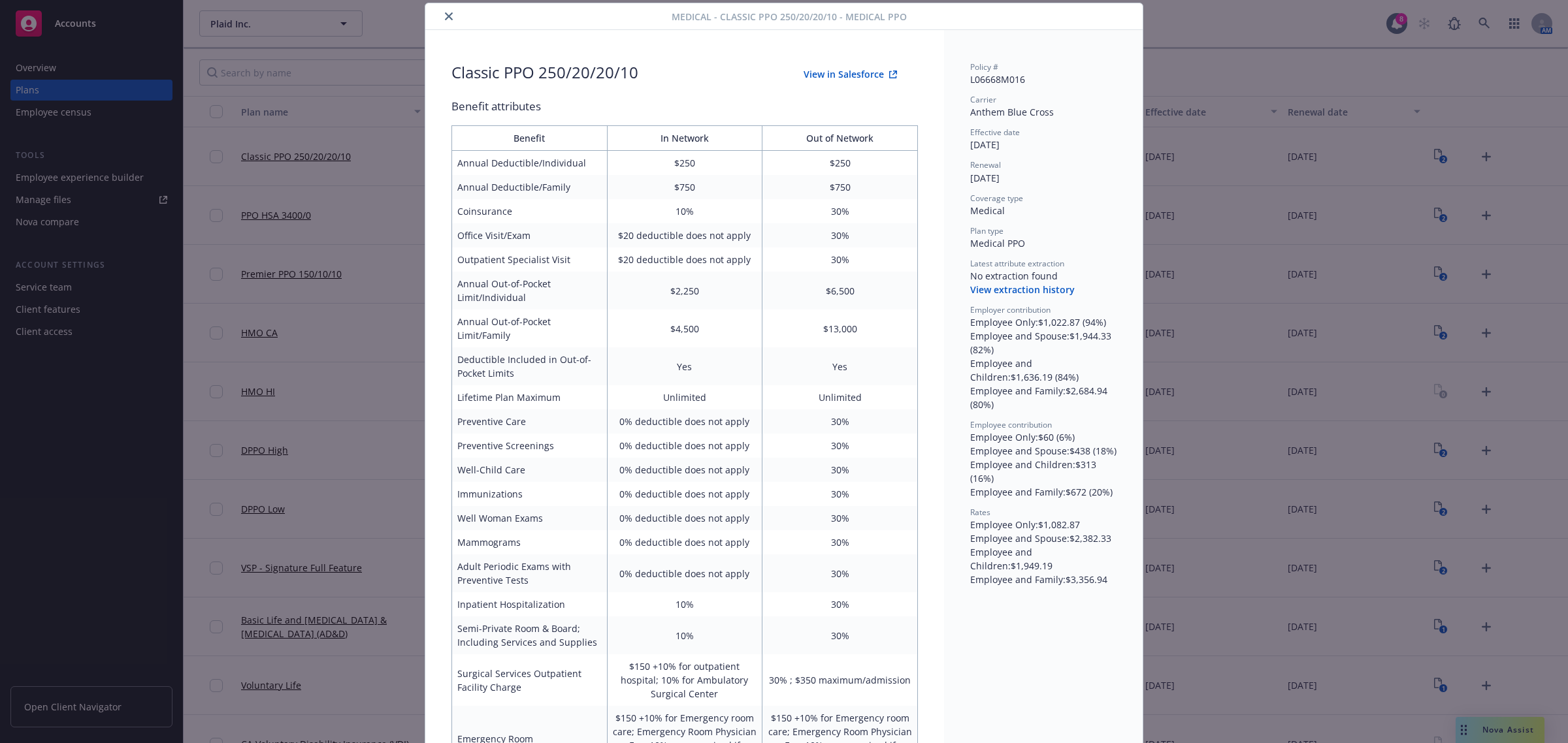
click at [448, 14] on button "close" at bounding box center [448, 16] width 16 height 16
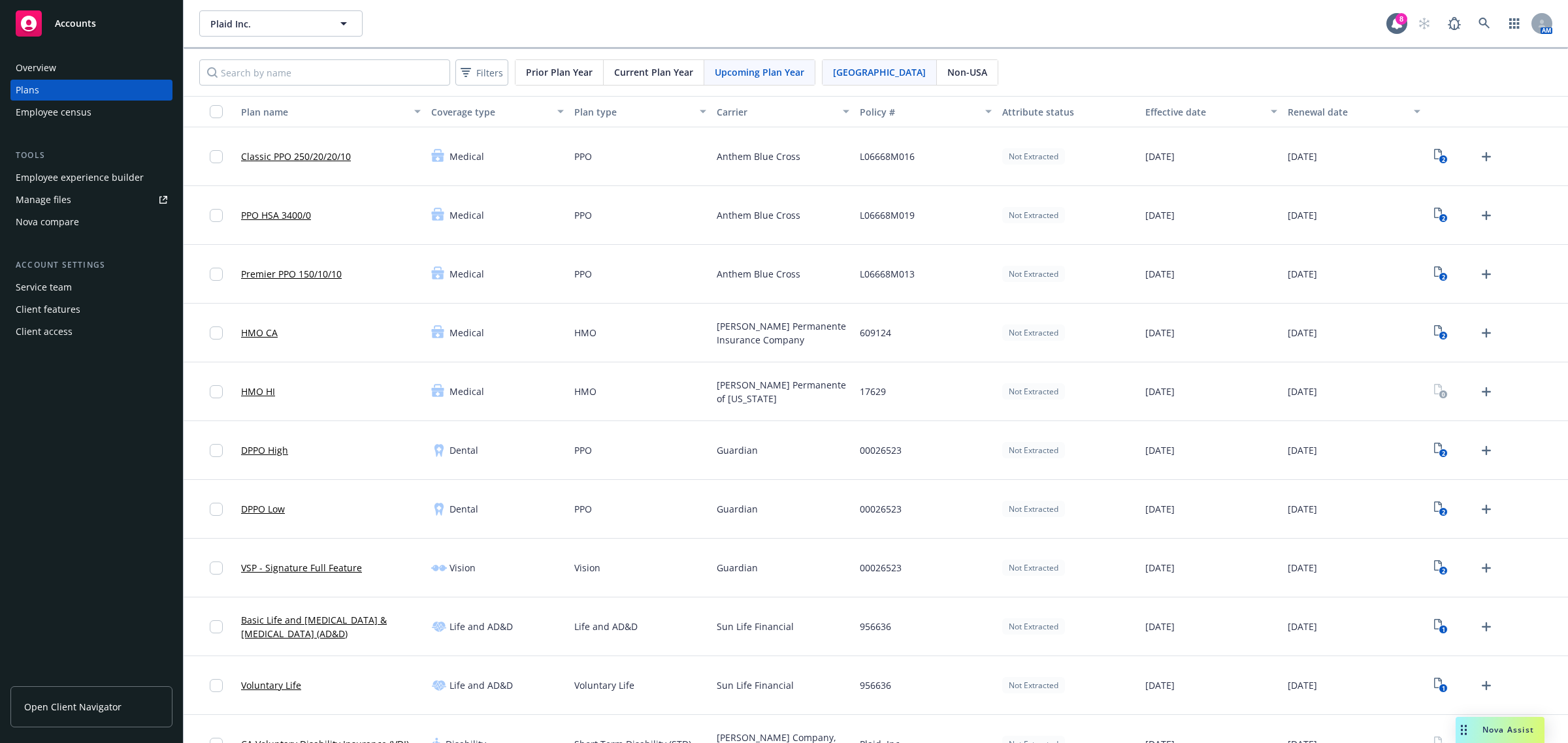
click at [298, 207] on div "PPO HSA 3400/0" at bounding box center [276, 215] width 70 height 43
click at [297, 211] on link "PPO HSA 3400/0" at bounding box center [276, 215] width 70 height 14
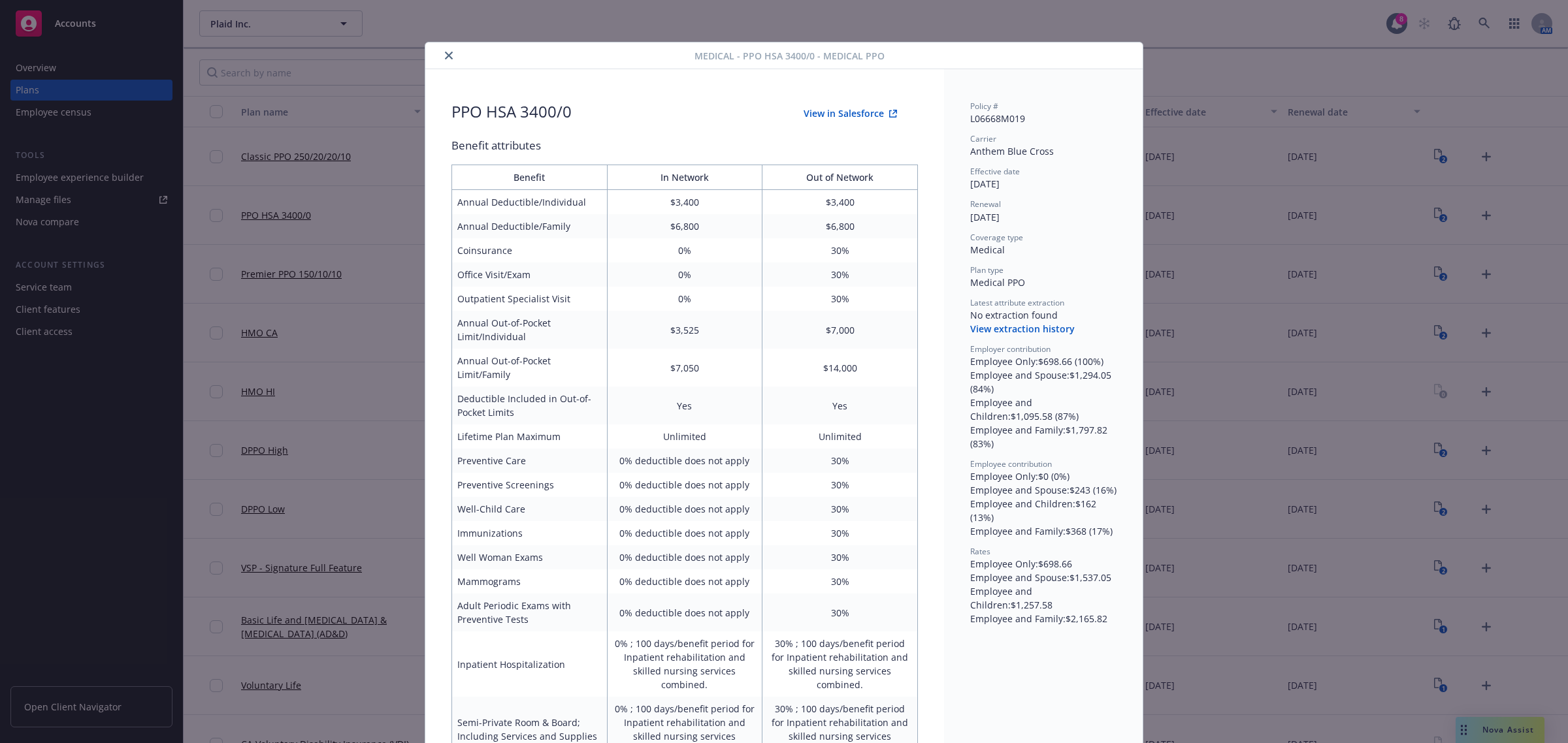
scroll to position [40, 0]
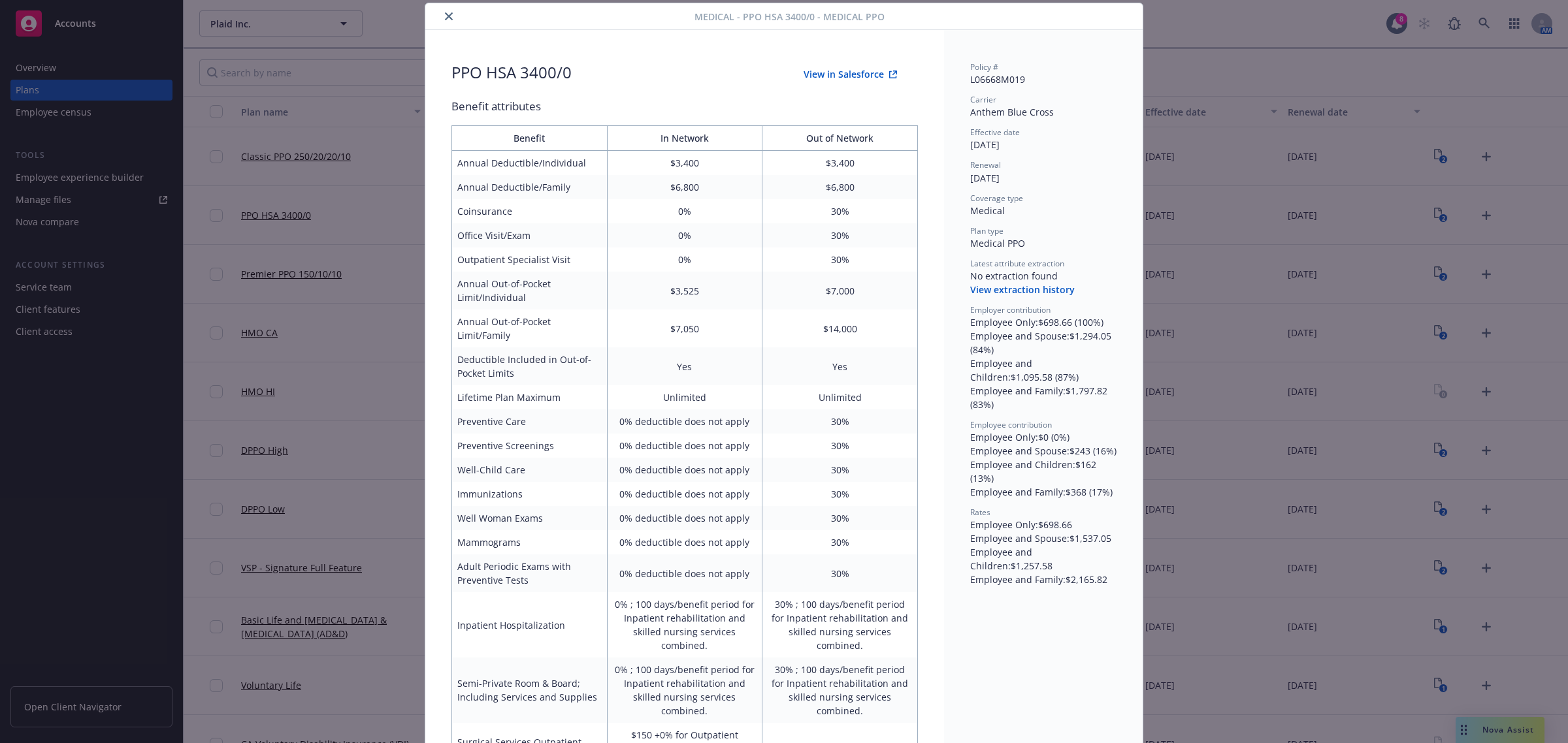
click at [445, 12] on icon "close" at bounding box center [448, 16] width 8 height 8
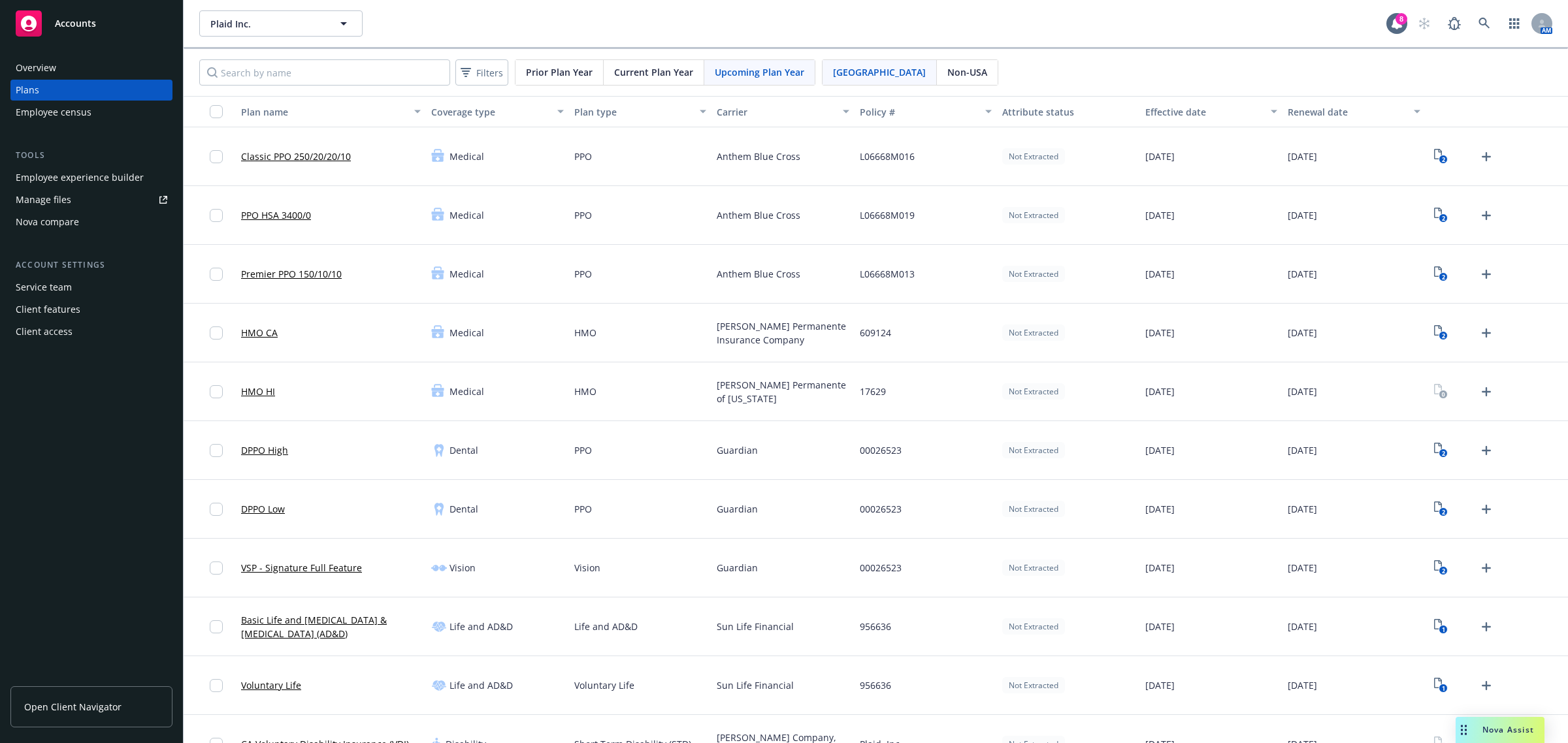
click at [286, 282] on div "Premier PPO 150/10/10" at bounding box center [291, 274] width 100 height 43
click at [292, 275] on link "Premier PPO 150/10/10" at bounding box center [291, 274] width 100 height 14
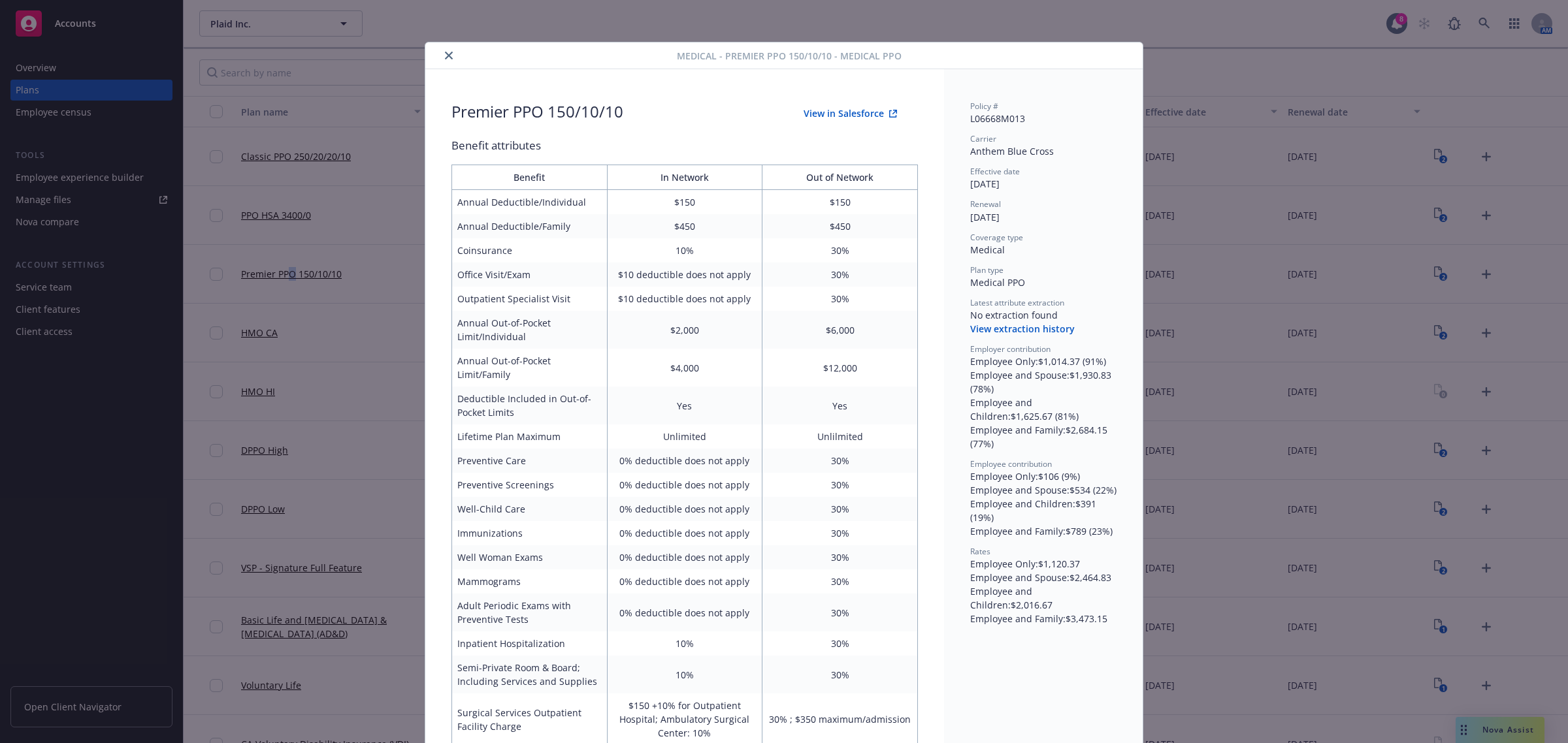
scroll to position [40, 0]
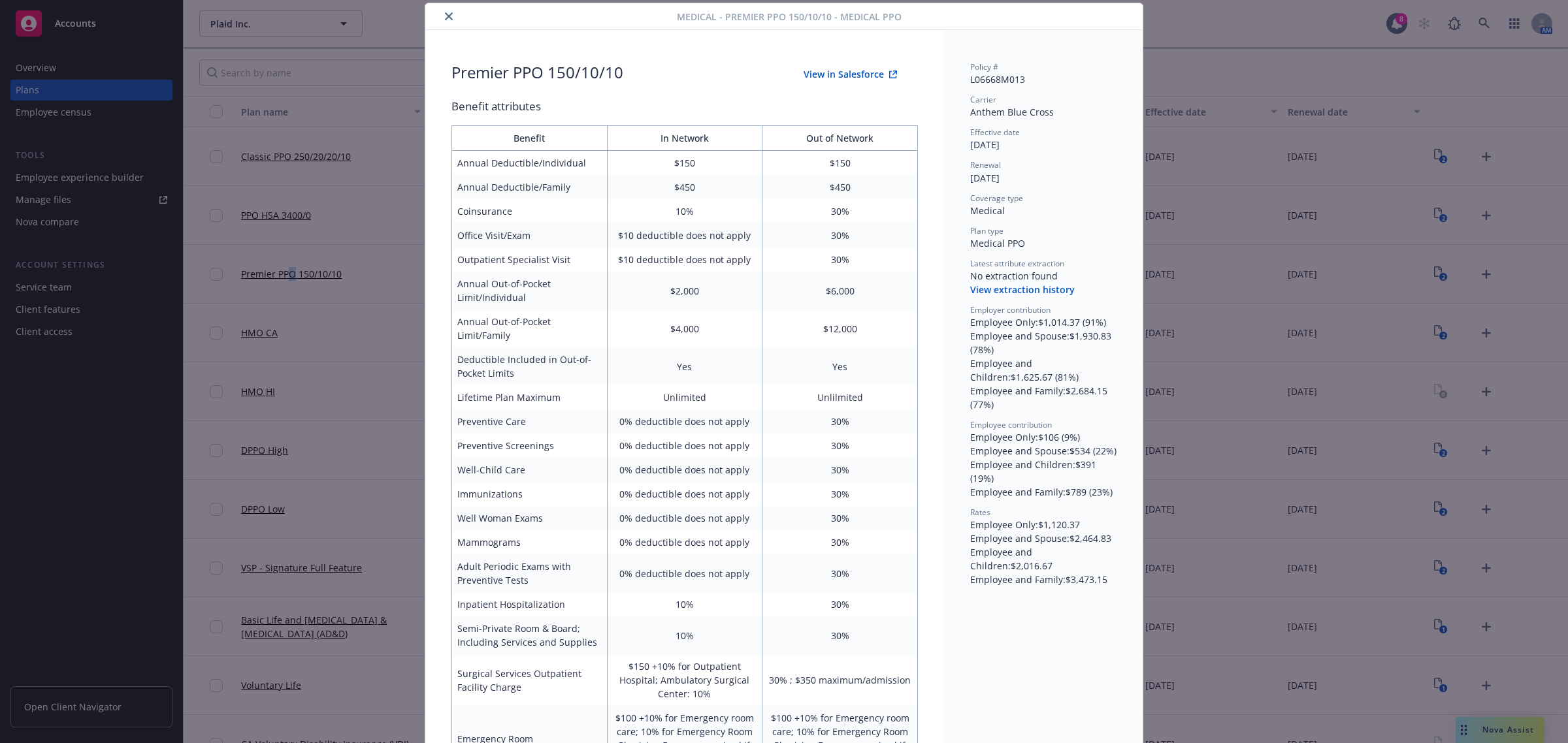
click at [441, 8] on button "close" at bounding box center [448, 16] width 16 height 16
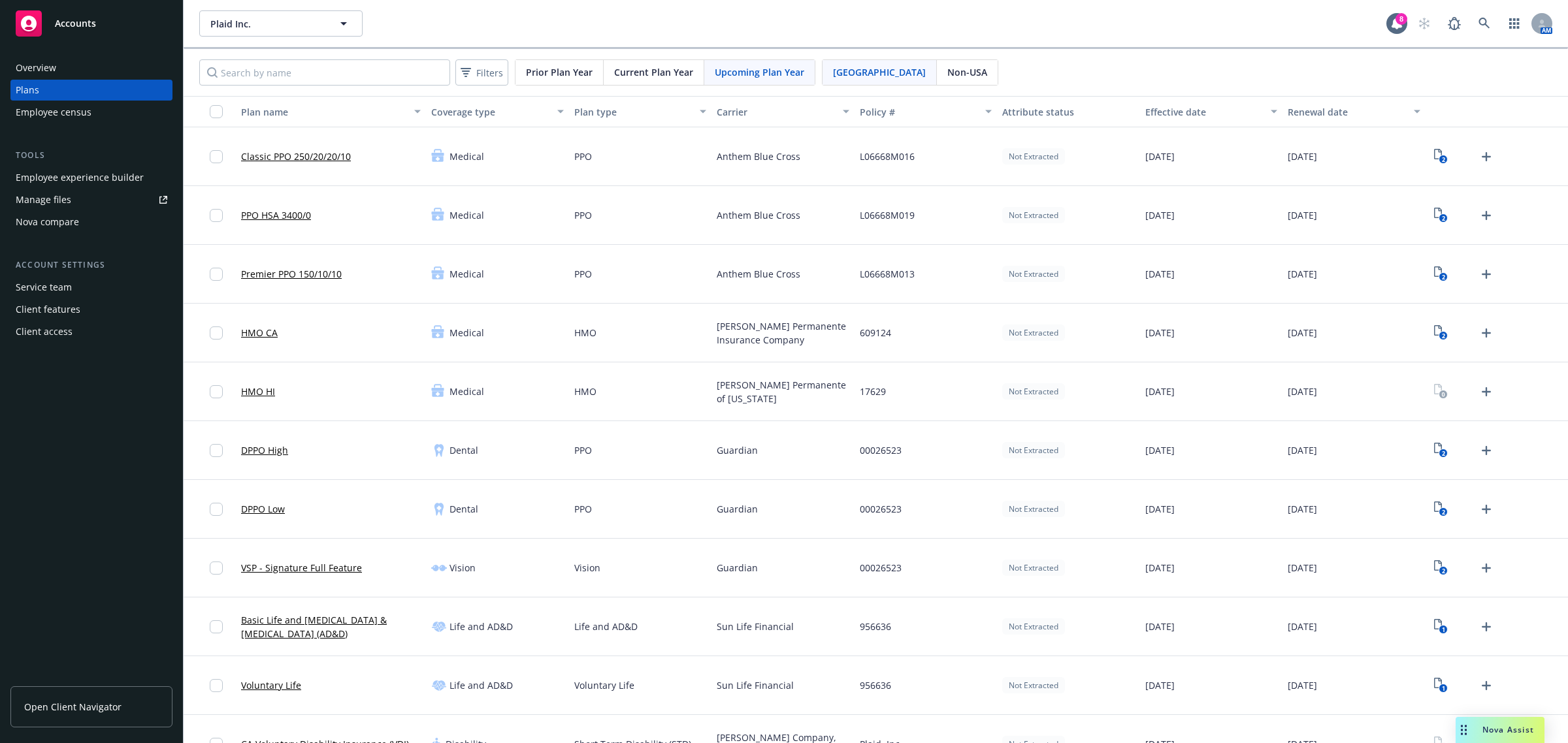
click at [261, 330] on link "HMO CA" at bounding box center [259, 333] width 36 height 14
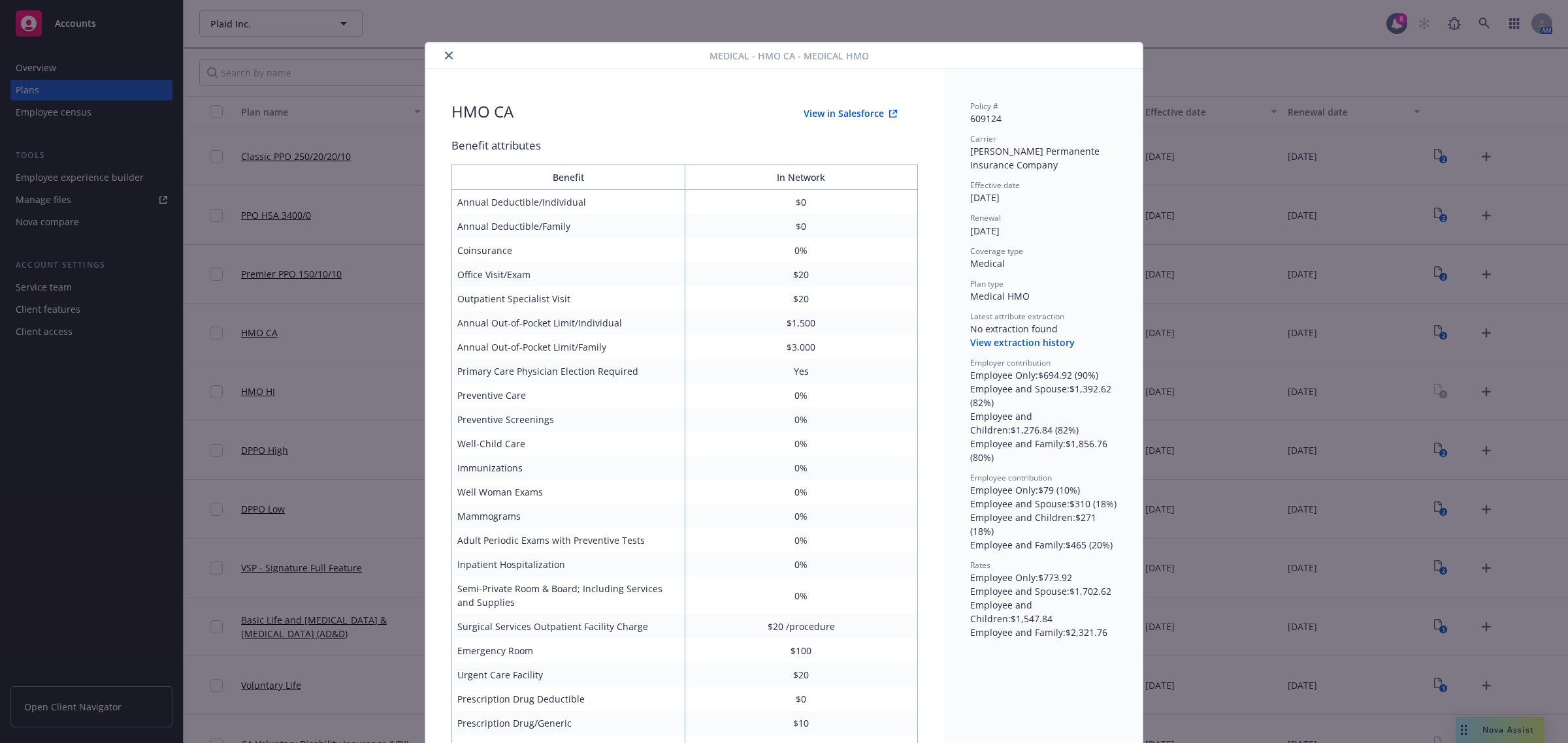
scroll to position [40, 0]
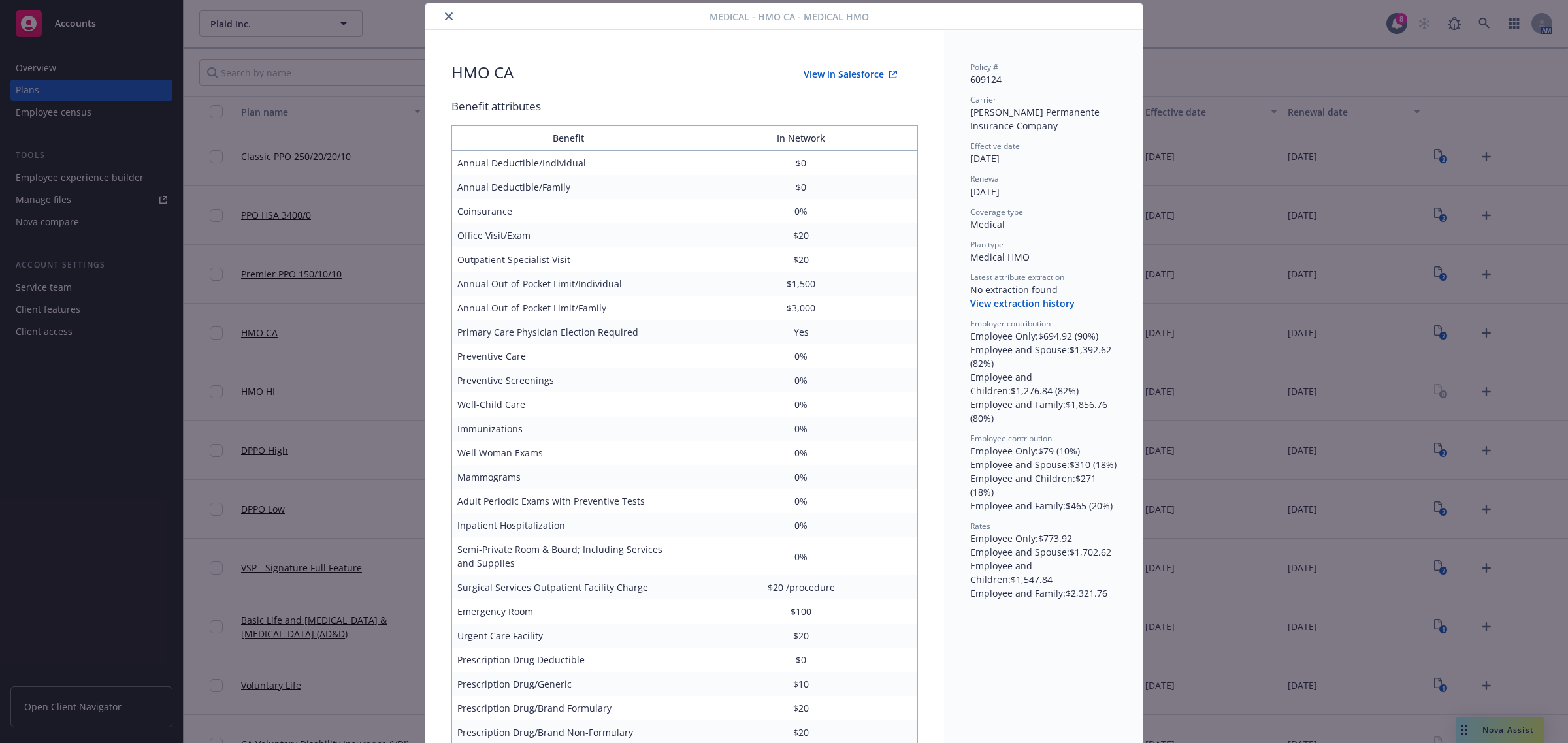
click at [445, 14] on icon "close" at bounding box center [448, 16] width 8 height 8
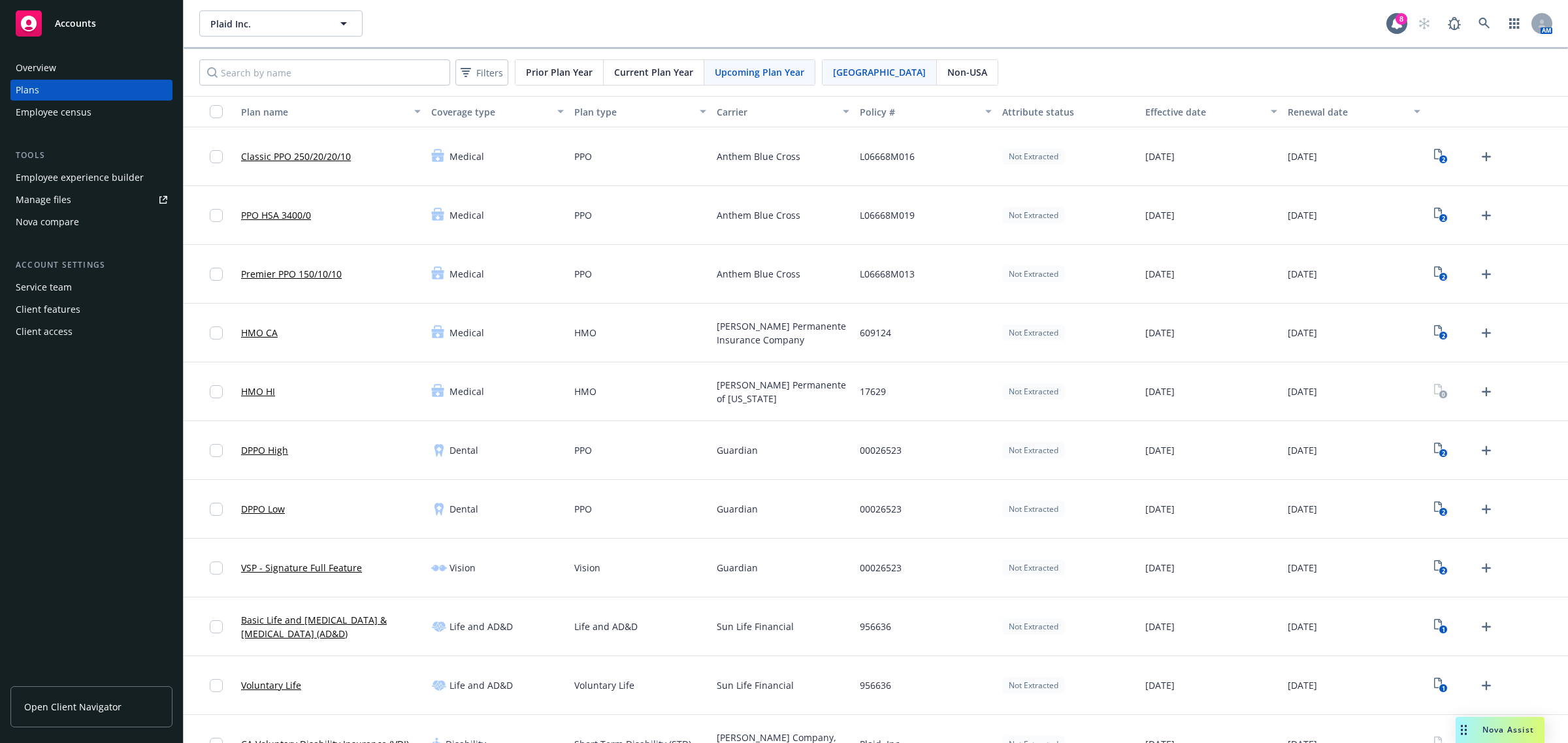
click at [258, 386] on link "HMO HI" at bounding box center [258, 391] width 34 height 14
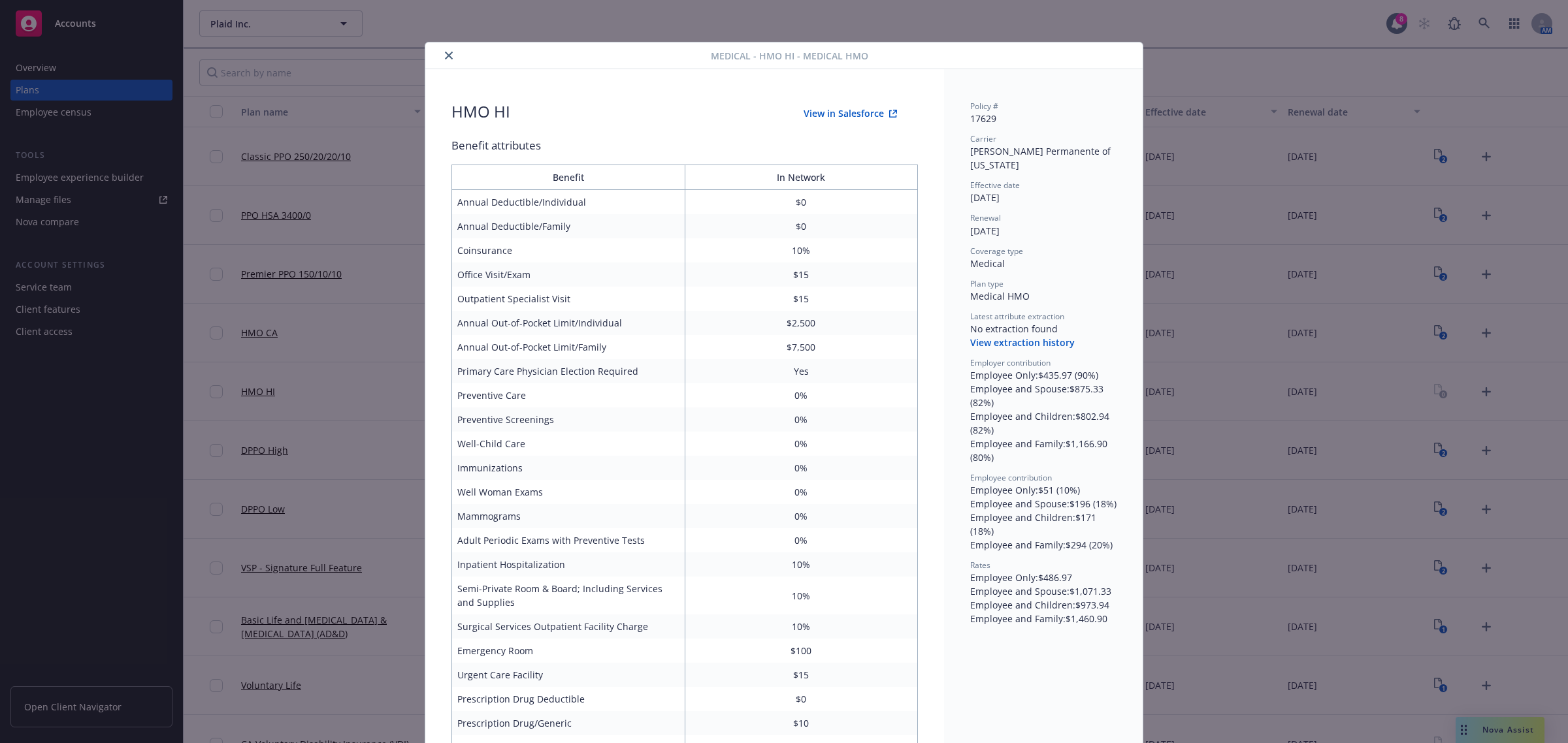
scroll to position [40, 0]
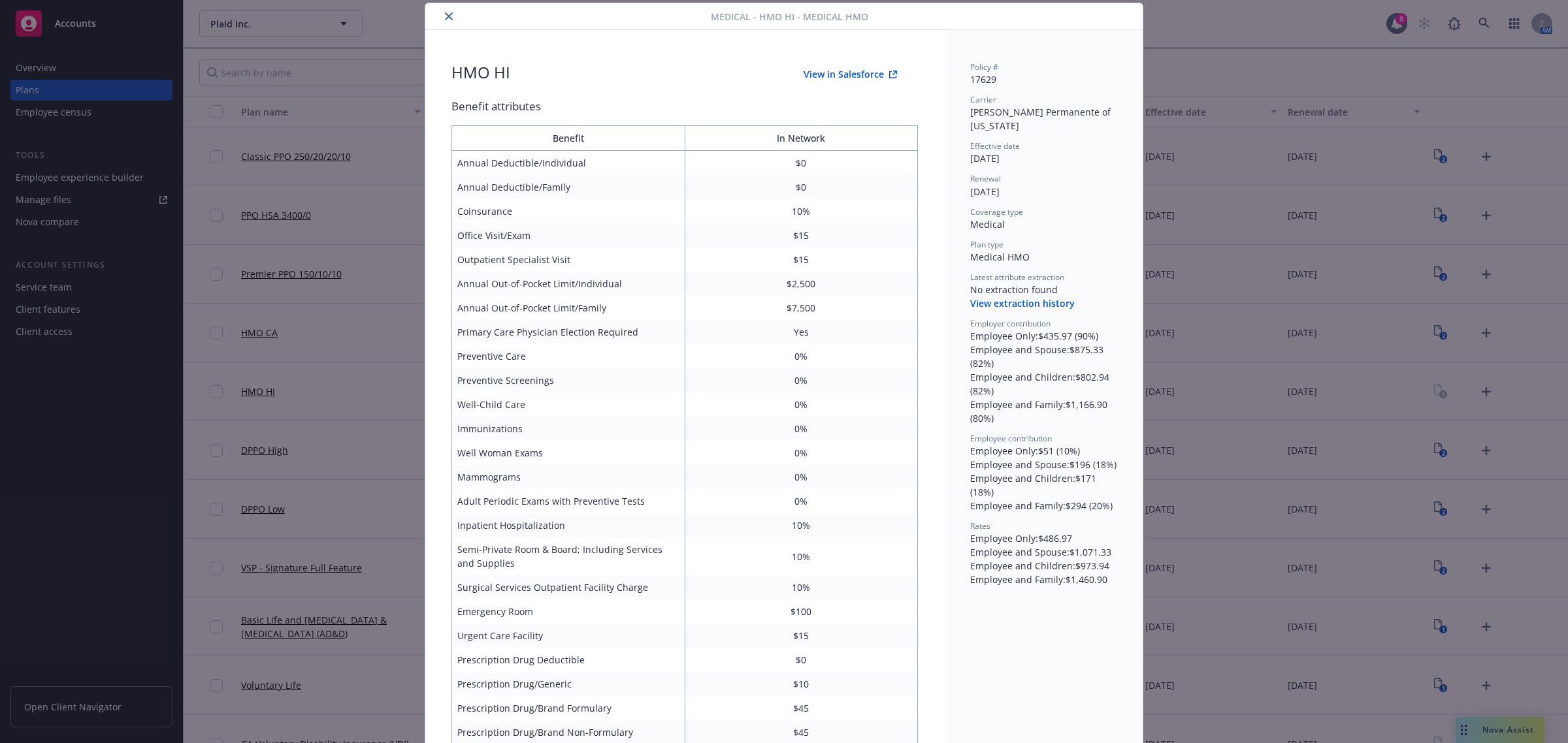
drag, startPoint x: 446, startPoint y: 11, endPoint x: 445, endPoint y: 18, distance: 7.1
click at [446, 12] on icon "close" at bounding box center [448, 16] width 8 height 8
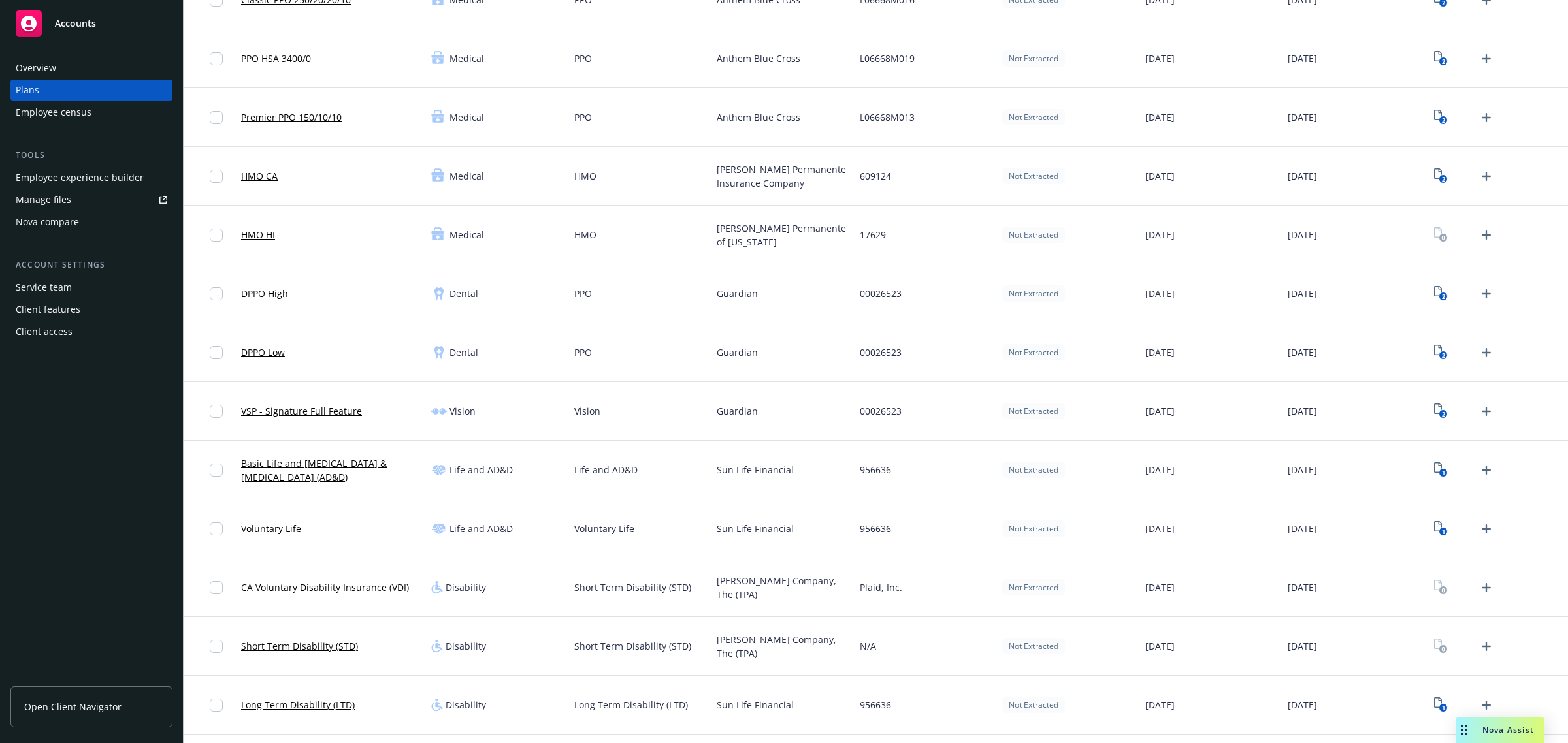
scroll to position [163, 0]
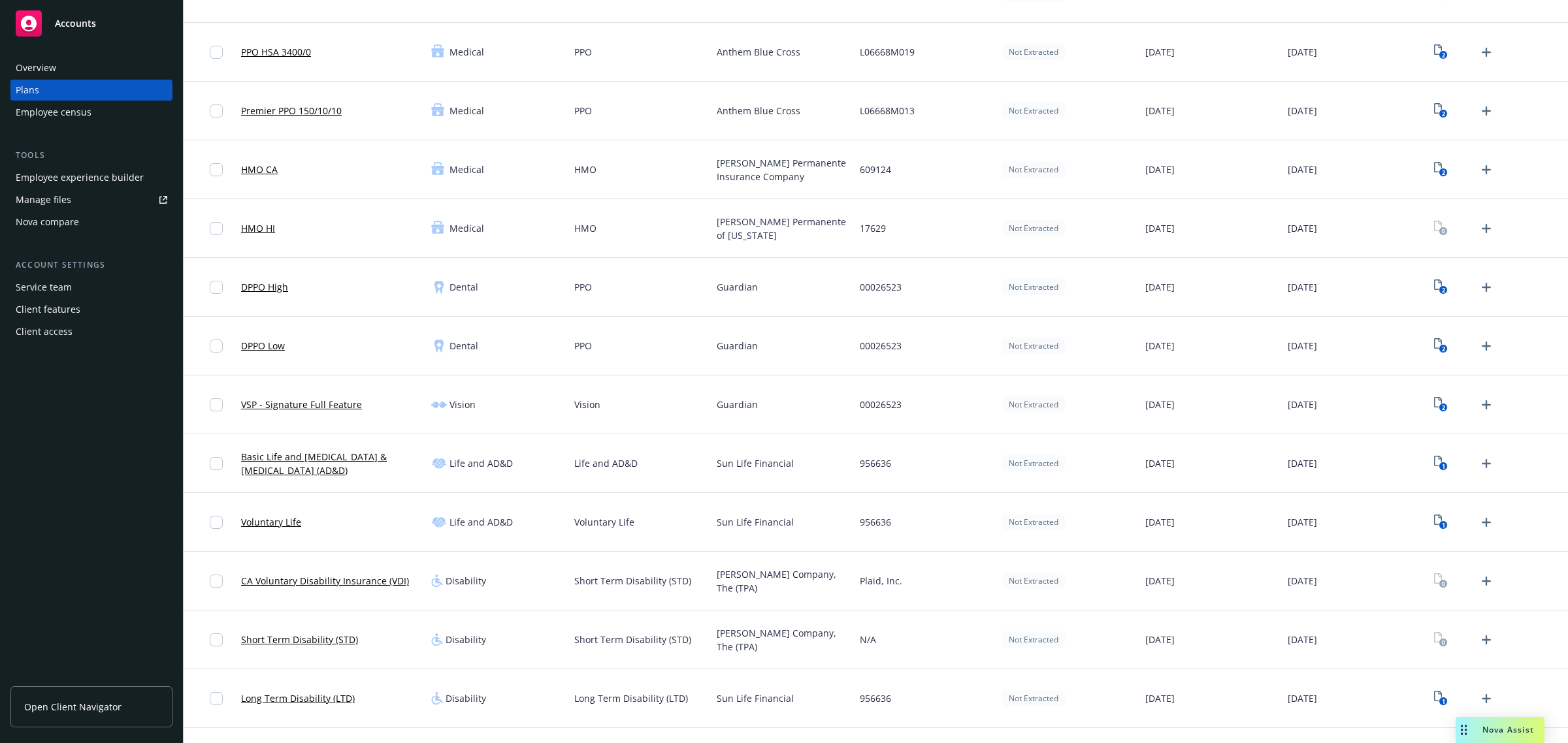
click at [280, 288] on link "DPPO High" at bounding box center [265, 287] width 47 height 14
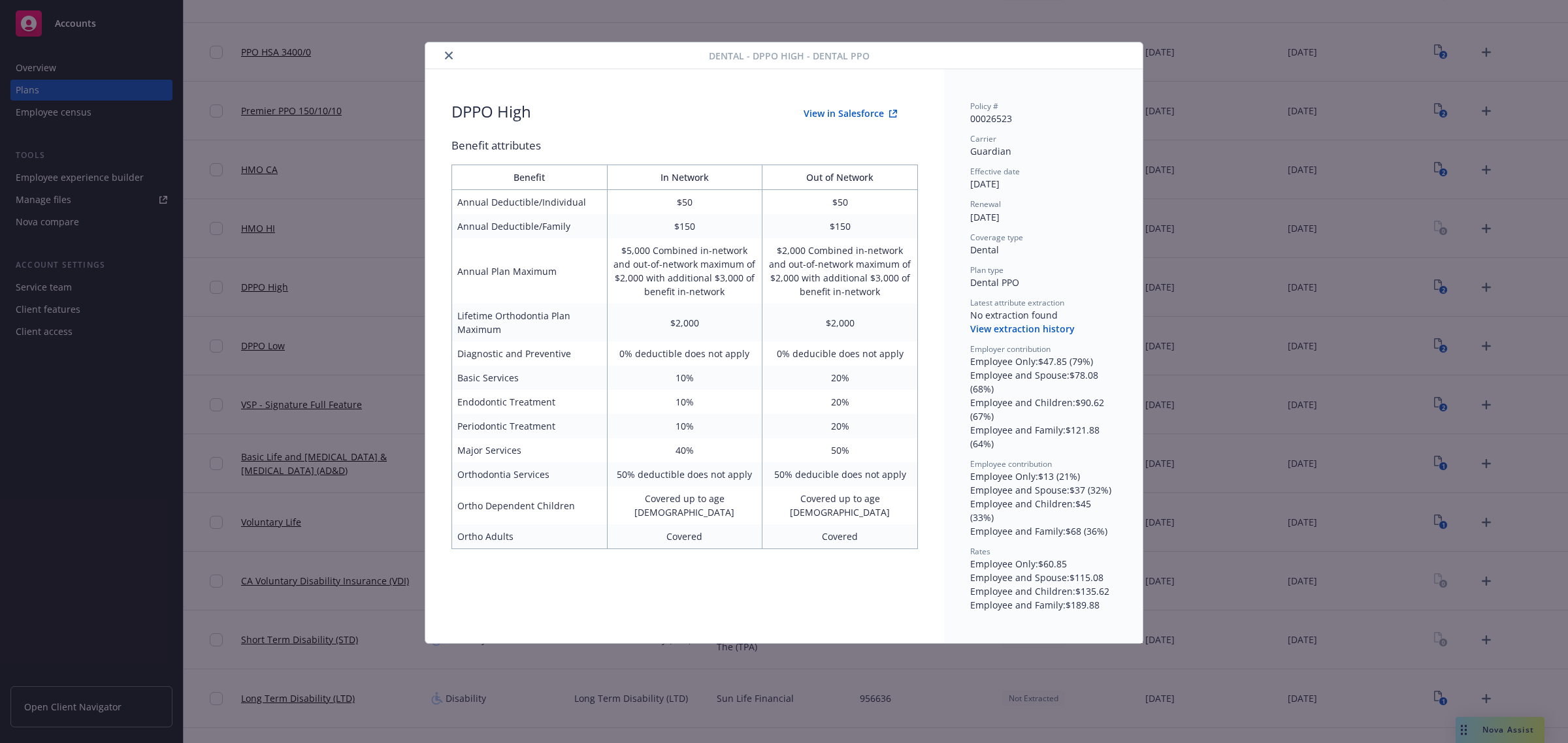
click at [452, 53] on icon "close" at bounding box center [448, 55] width 8 height 8
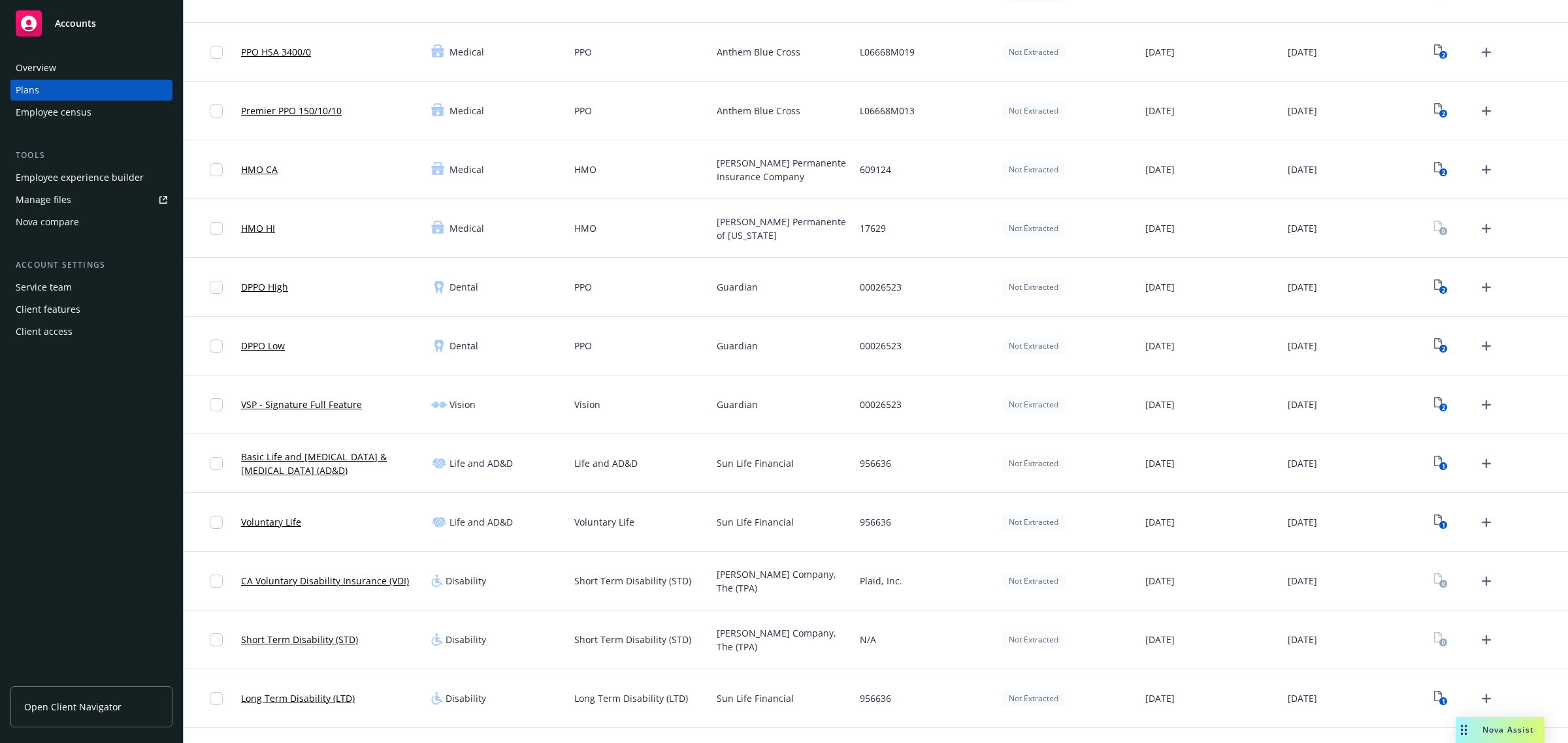
click at [272, 346] on link "DPPO Low" at bounding box center [263, 346] width 44 height 14
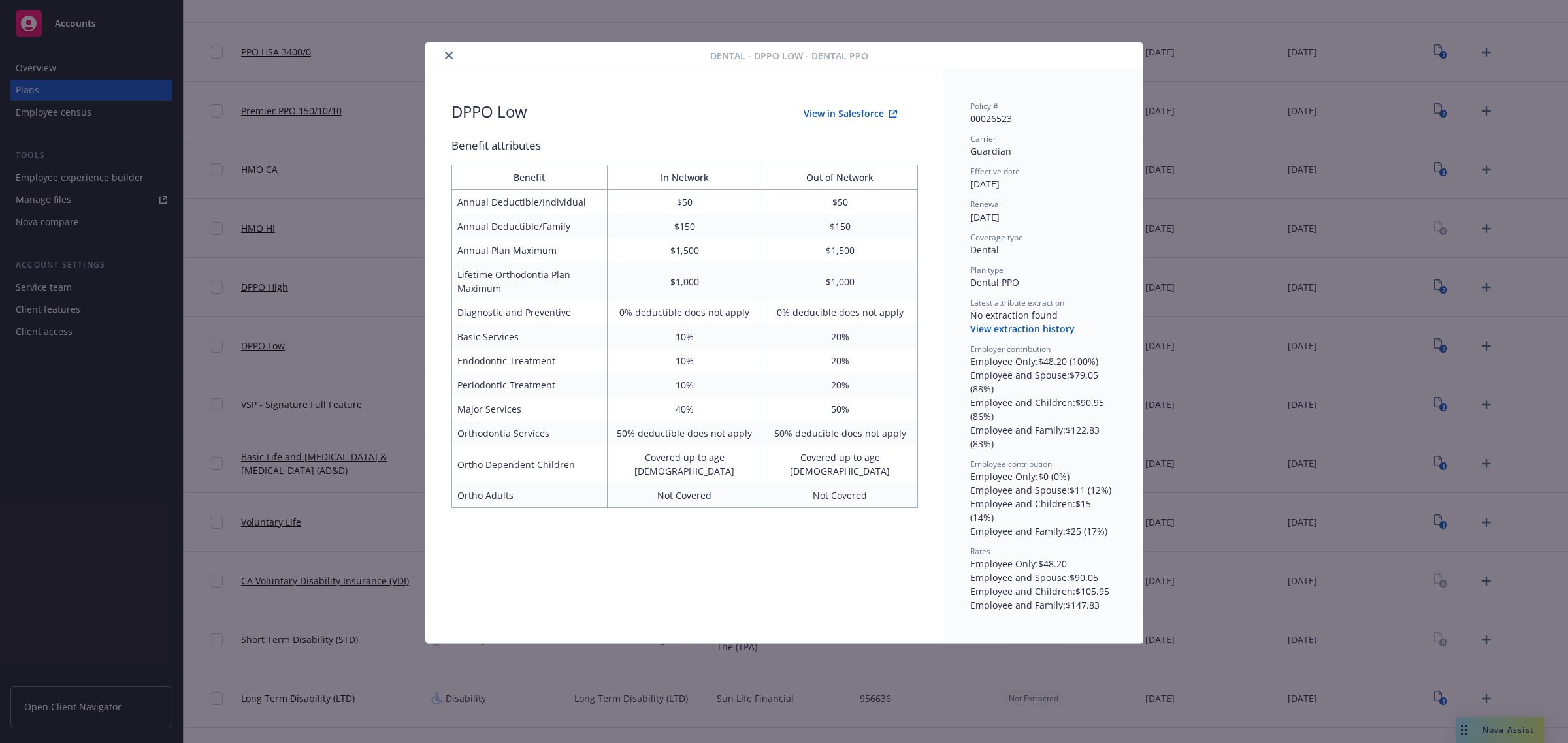
click at [461, 59] on div at bounding box center [570, 55] width 280 height 16
click at [458, 58] on div at bounding box center [570, 55] width 280 height 16
click at [453, 57] on button "close" at bounding box center [448, 55] width 16 height 16
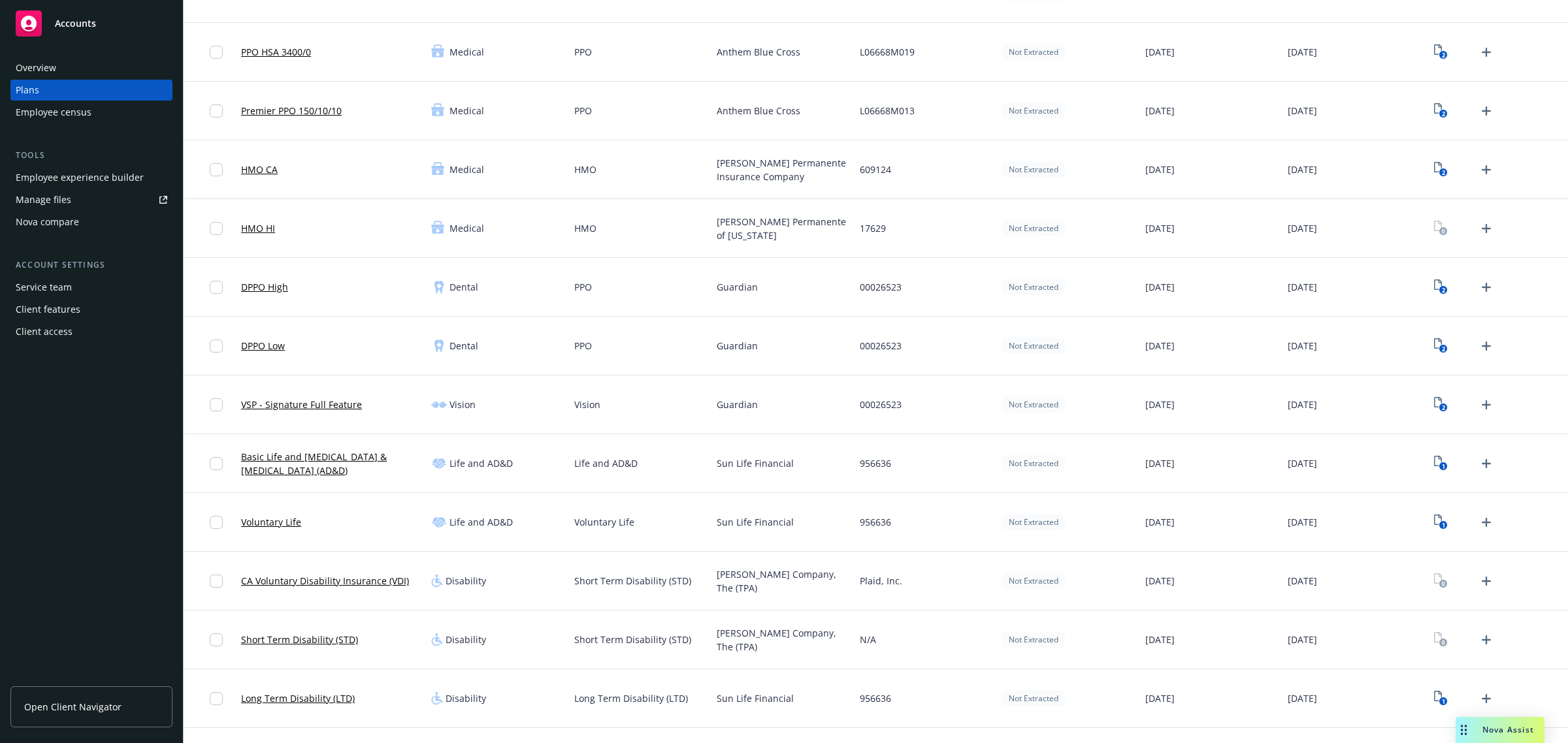
click at [337, 458] on link "Basic Life and [MEDICAL_DATA] & [MEDICAL_DATA] (AD&D)" at bounding box center [331, 463] width 179 height 27
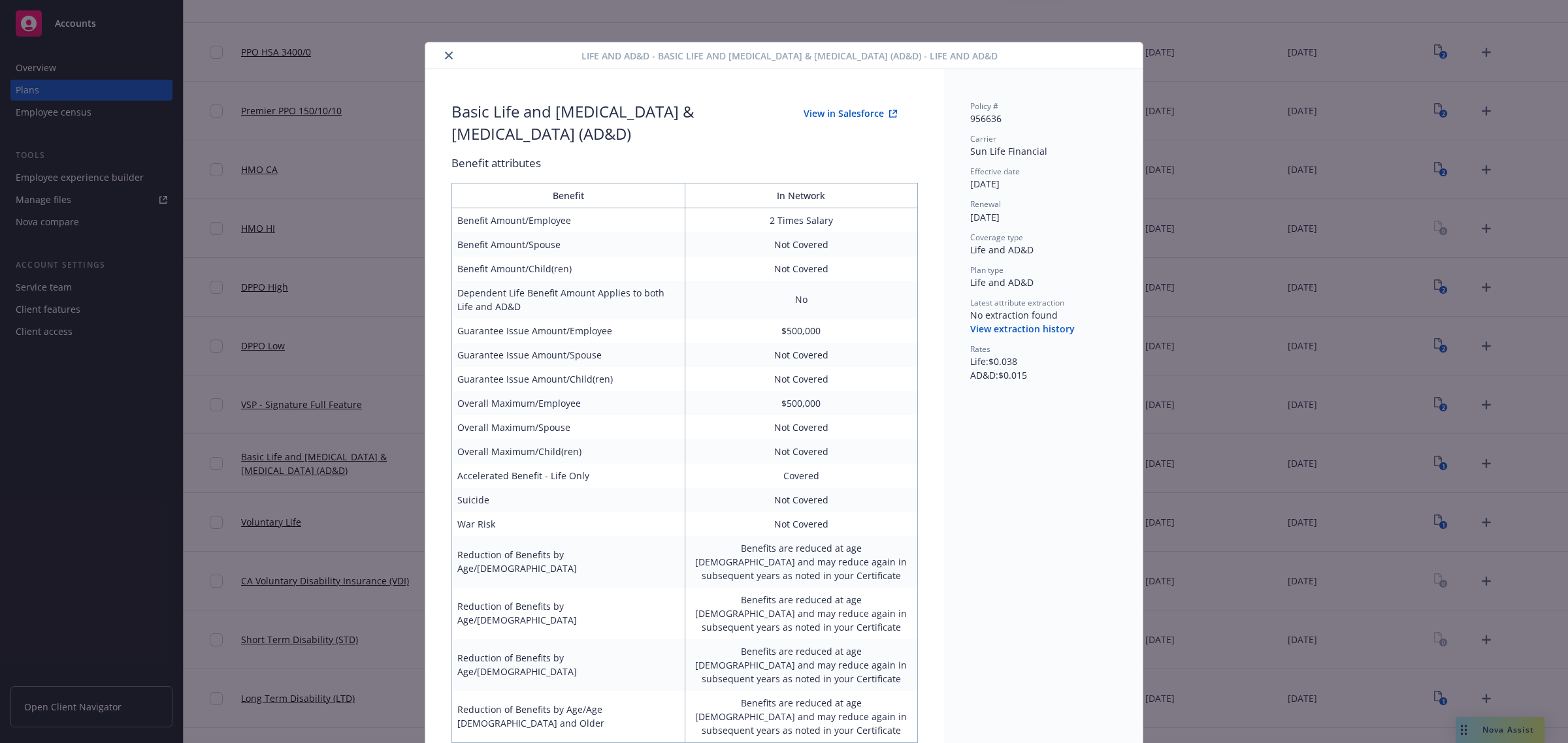
scroll to position [40, 0]
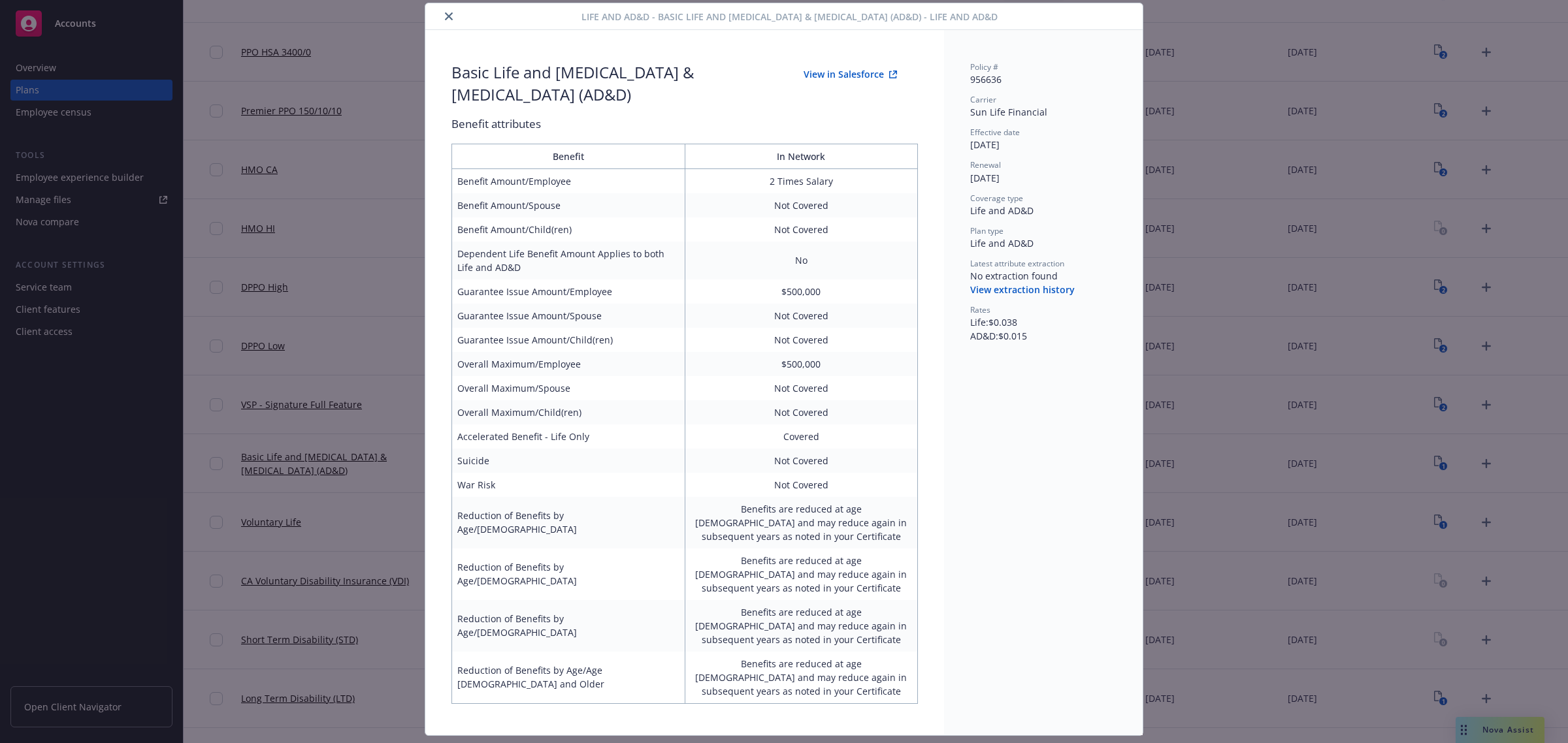
drag, startPoint x: 444, startPoint y: 21, endPoint x: 467, endPoint y: 30, distance: 24.7
click at [445, 21] on icon "close" at bounding box center [448, 16] width 8 height 8
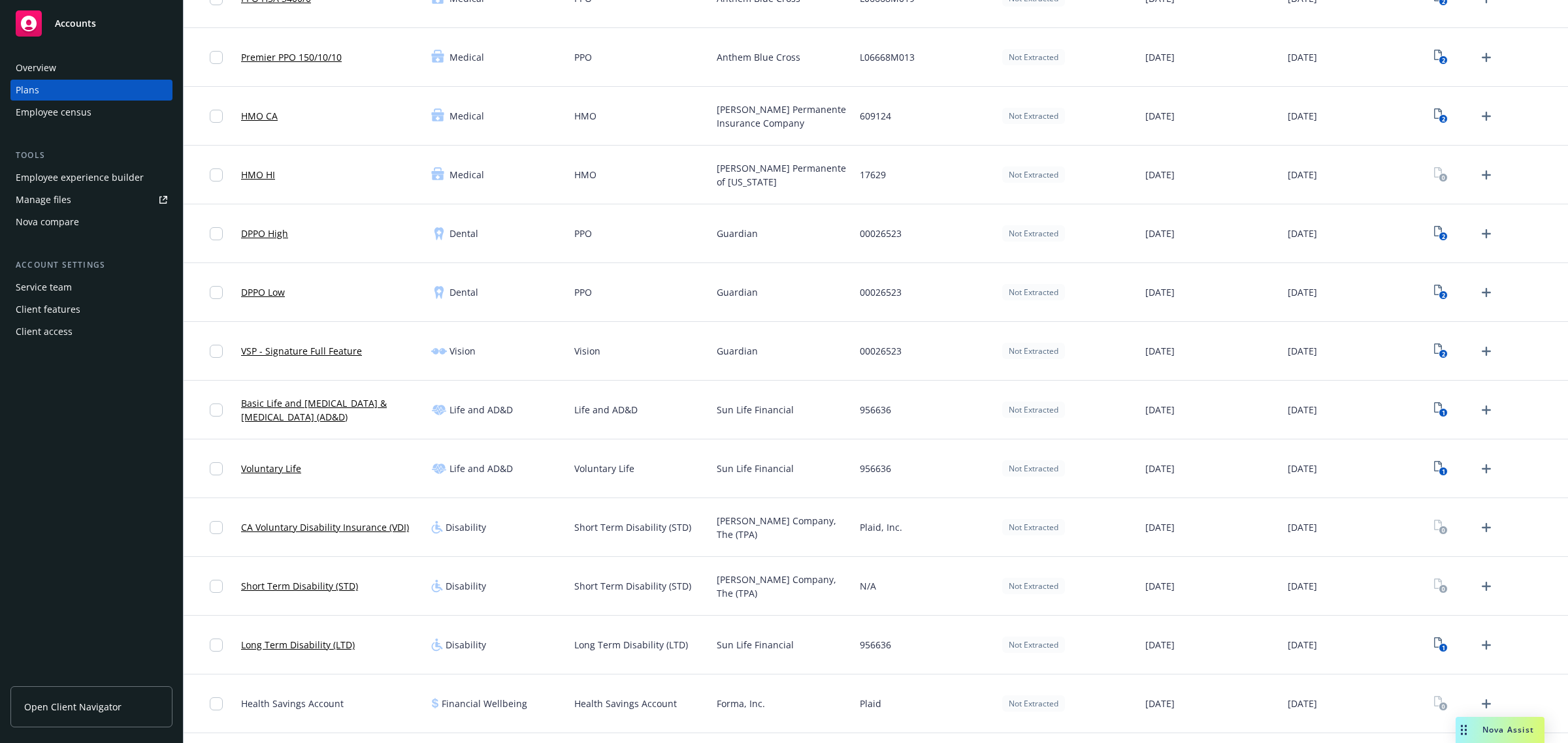
scroll to position [245, 0]
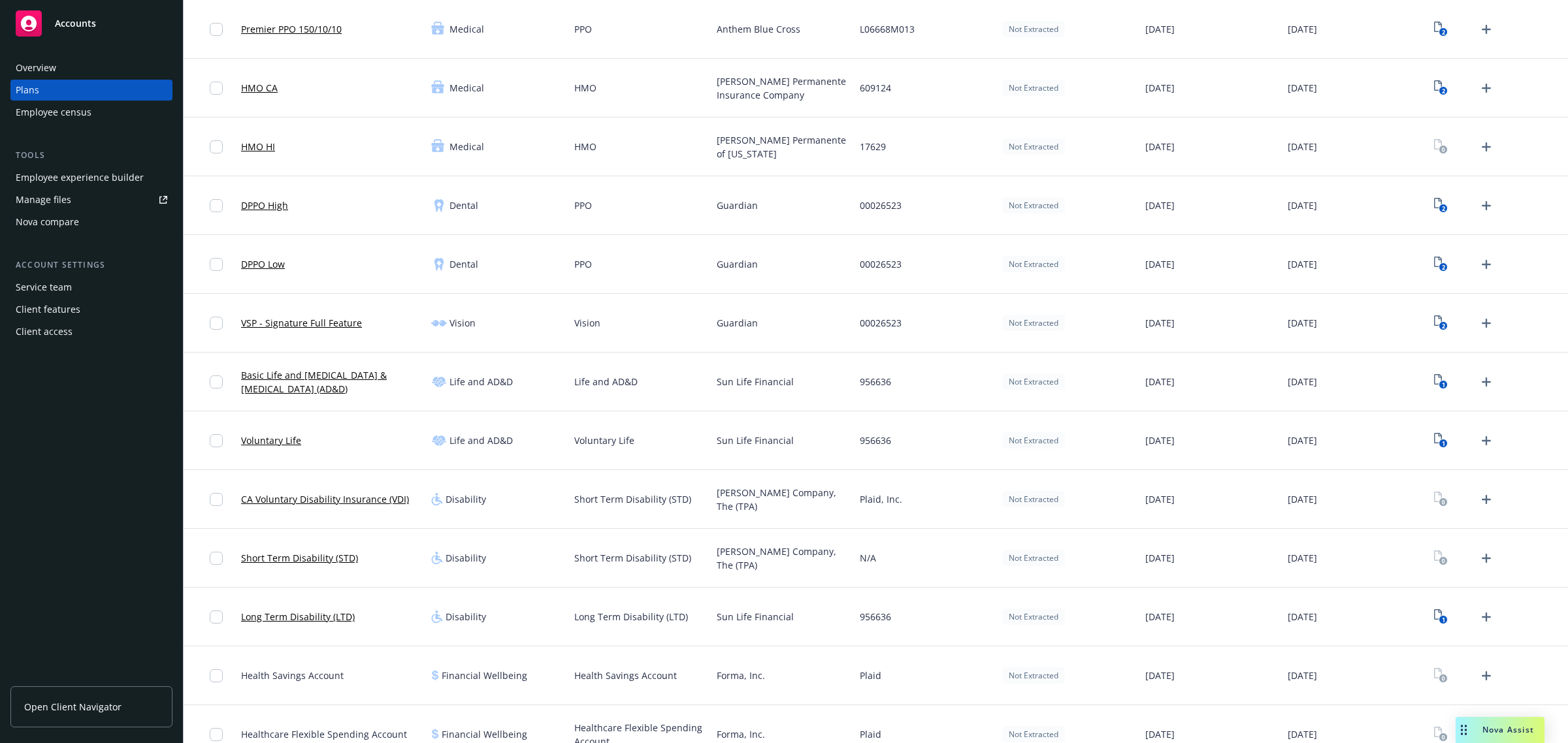
click at [271, 442] on link "Voluntary Life" at bounding box center [271, 441] width 60 height 14
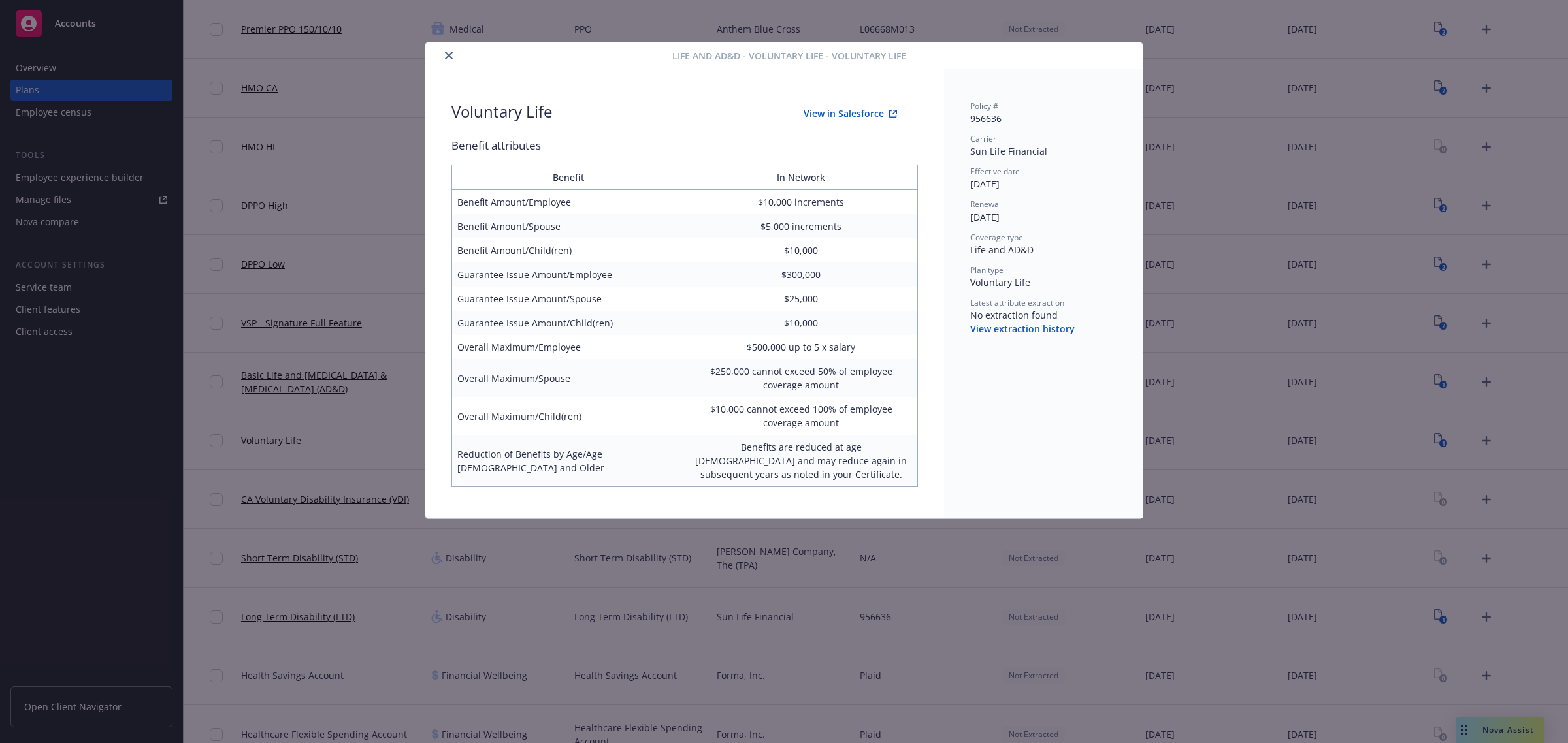
click at [453, 53] on button "close" at bounding box center [448, 55] width 16 height 16
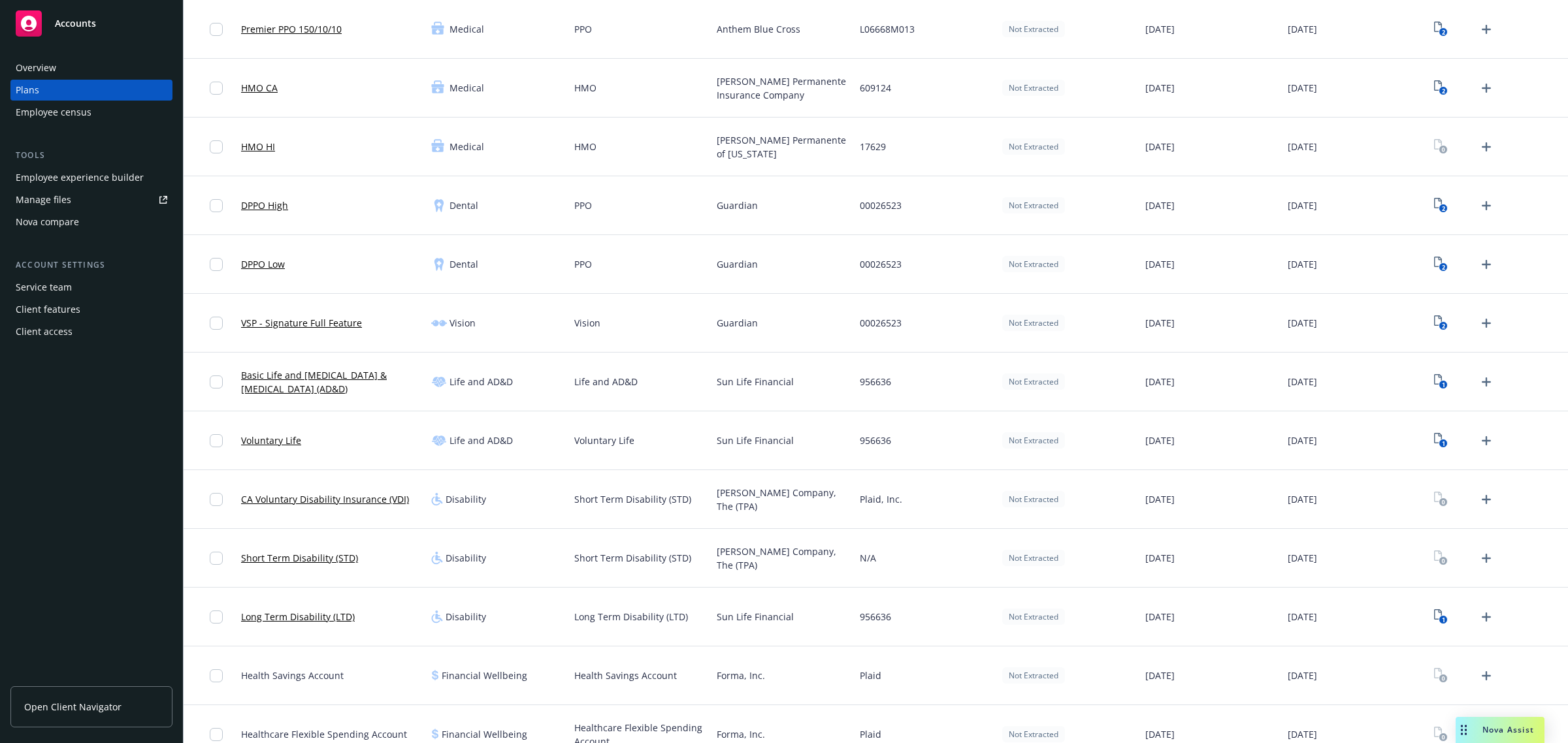
click at [325, 594] on link "Long Term Disability (LTD)" at bounding box center [298, 617] width 114 height 14
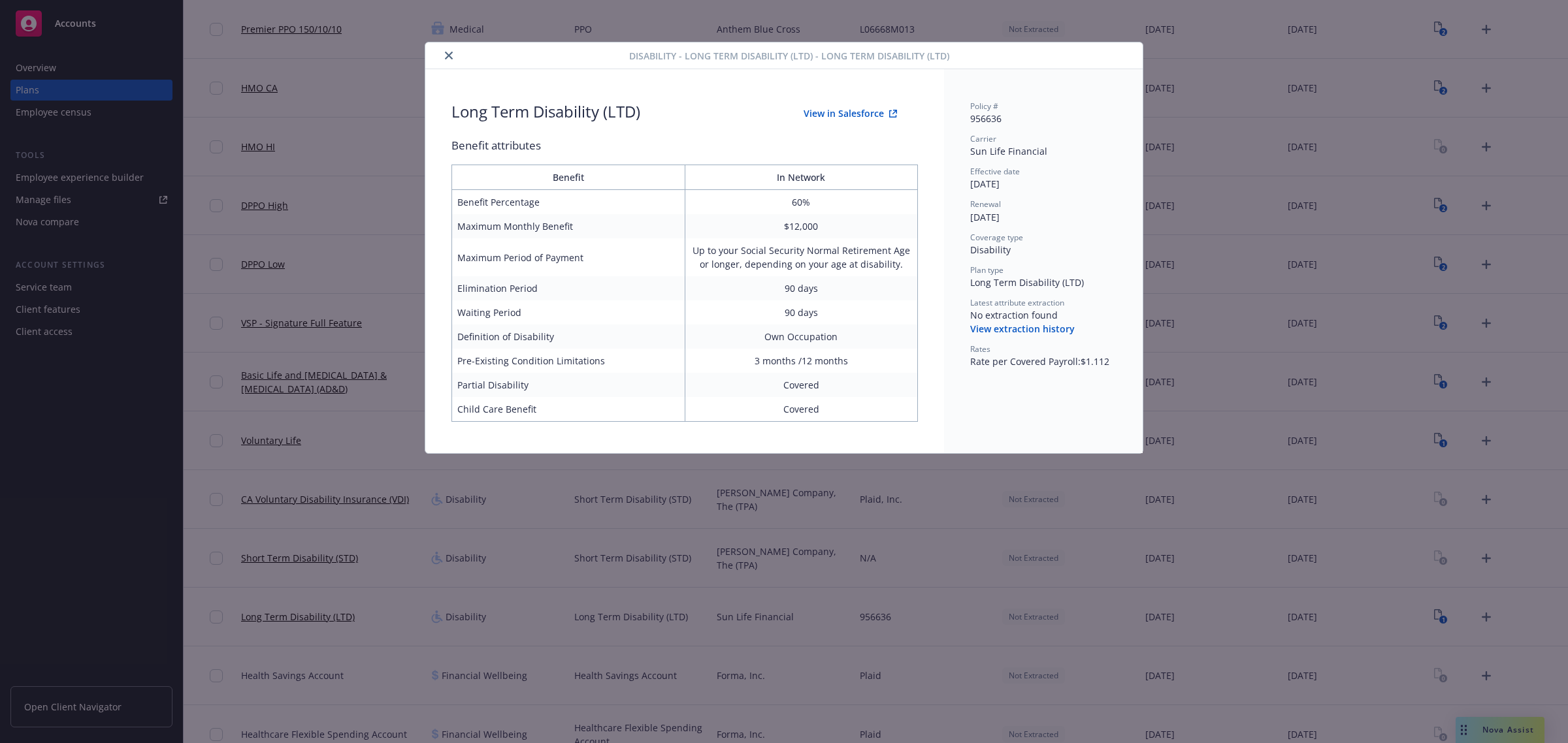
scroll to position [245, 0]
click at [451, 58] on icon "close" at bounding box center [448, 55] width 8 height 8
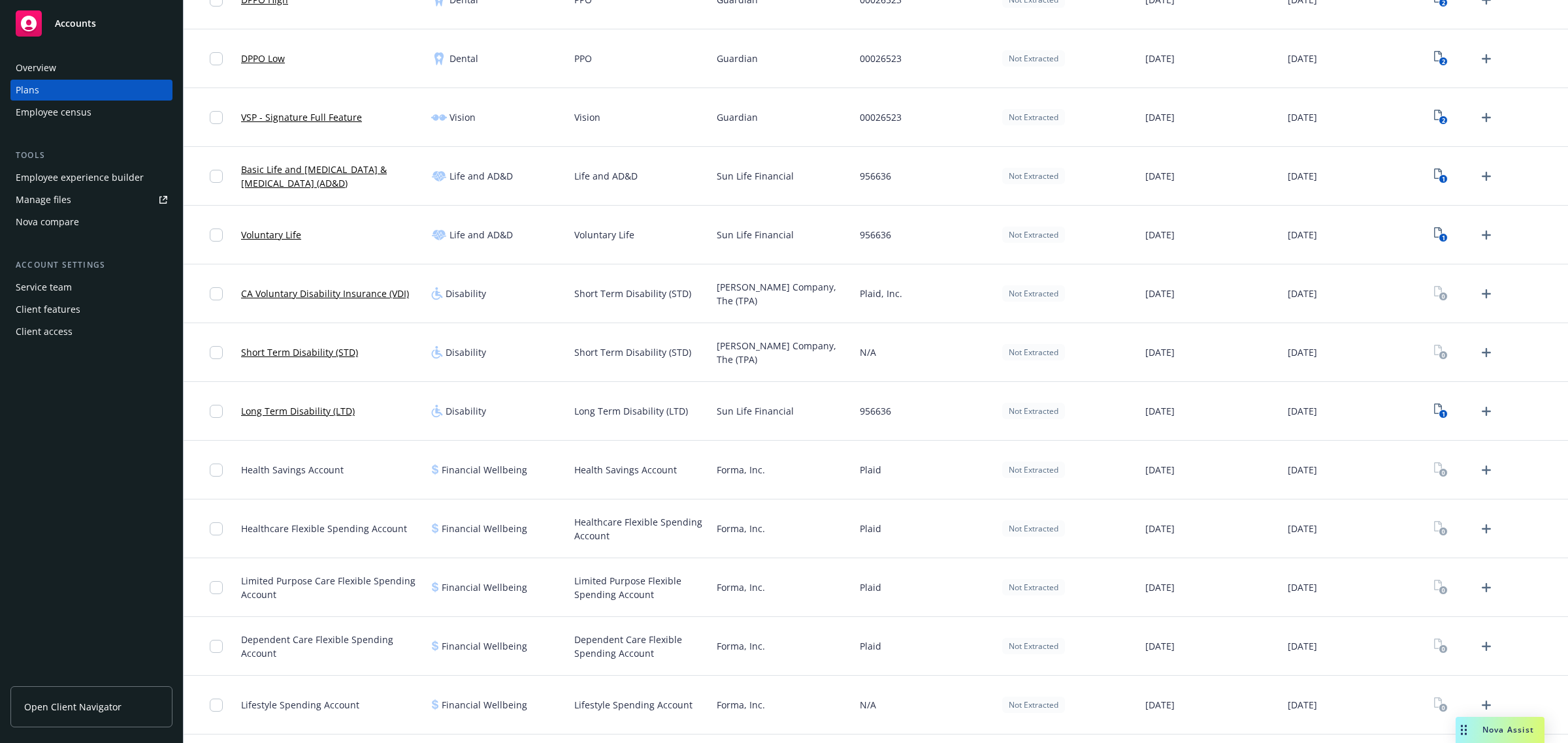
scroll to position [490, 0]
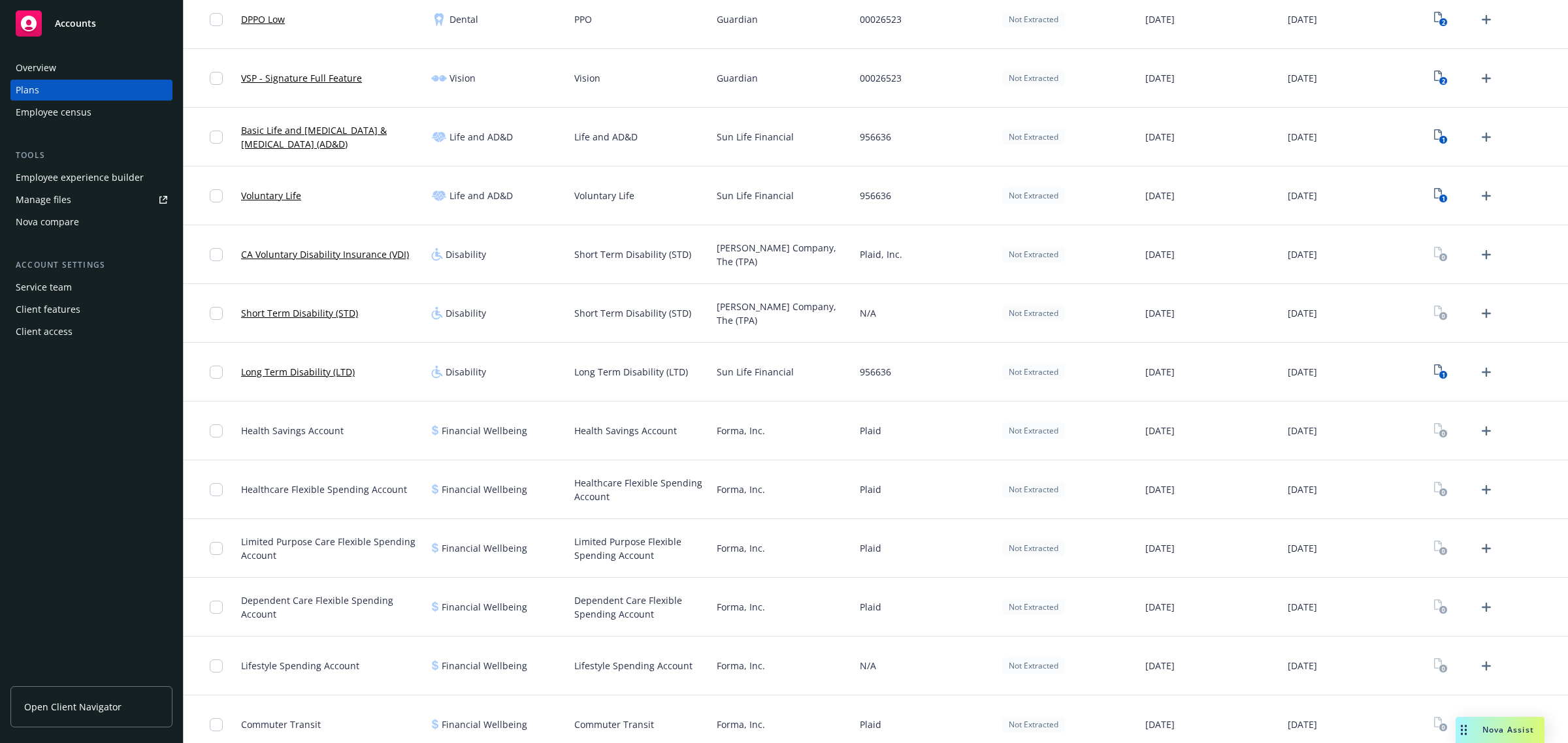
click at [303, 429] on span "Health Savings Account" at bounding box center [292, 431] width 103 height 14
click at [305, 491] on span "Healthcare Flexible Spending Account" at bounding box center [324, 489] width 166 height 14
click at [322, 574] on div "Limited Purpose Care Flexible Spending Account" at bounding box center [331, 548] width 190 height 58
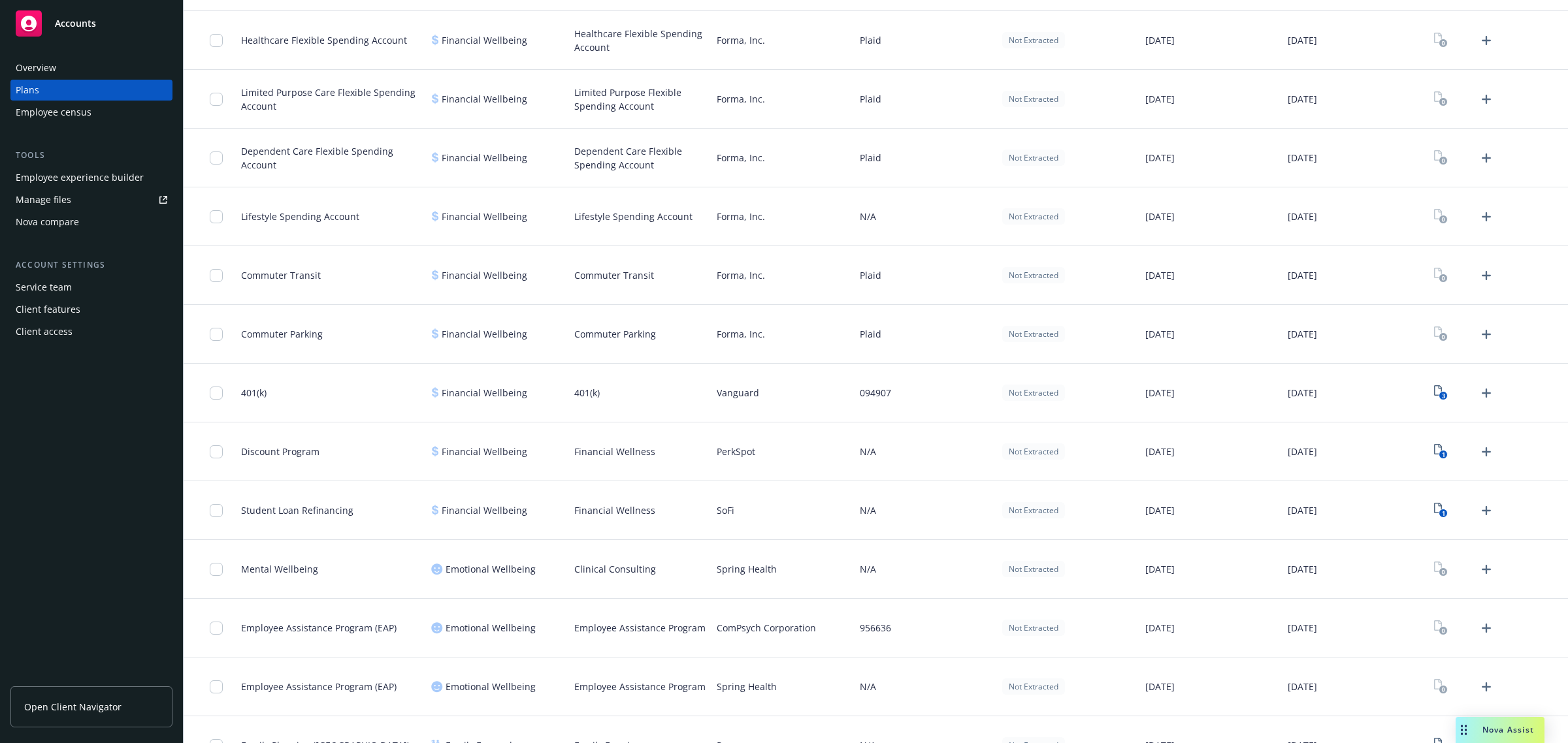
scroll to position [1143, 0]
